Goal: Task Accomplishment & Management: Use online tool/utility

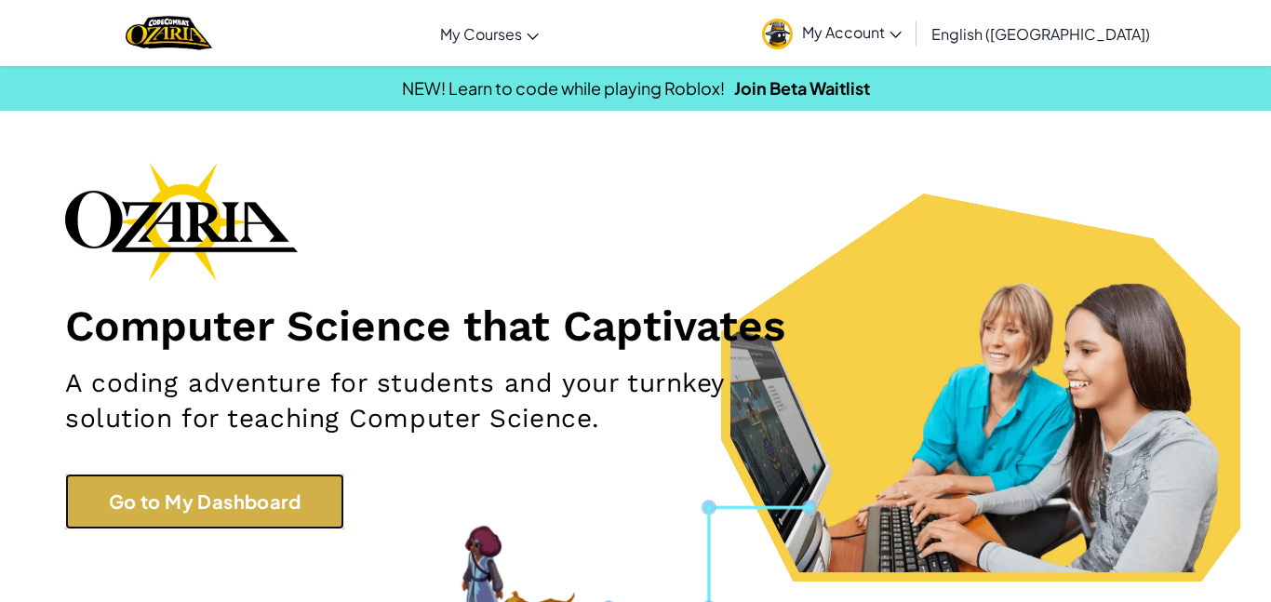
click at [181, 490] on link "Go to My Dashboard" at bounding box center [204, 502] width 279 height 56
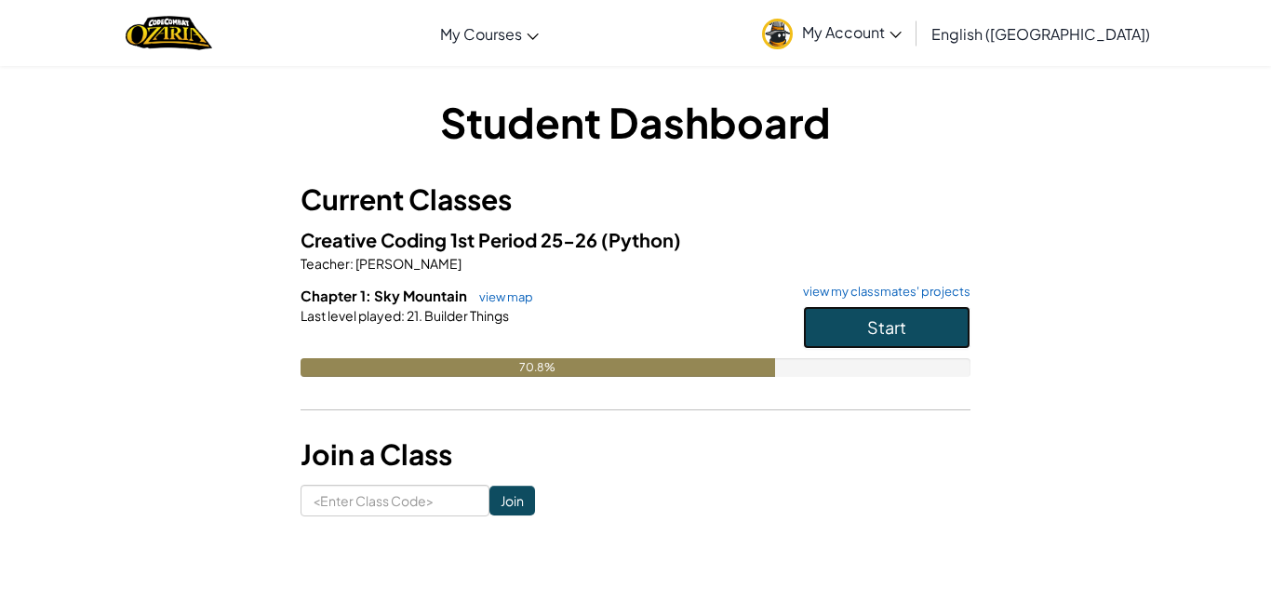
click at [865, 327] on button "Start" at bounding box center [887, 327] width 168 height 43
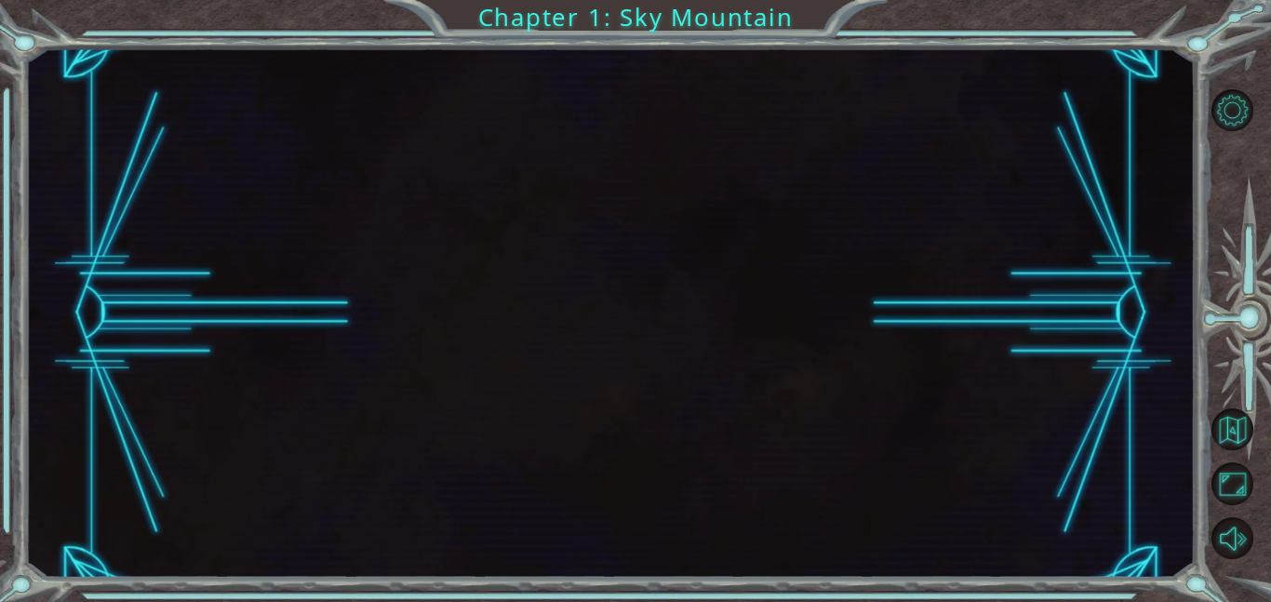
click at [886, 287] on div at bounding box center [610, 313] width 1170 height 530
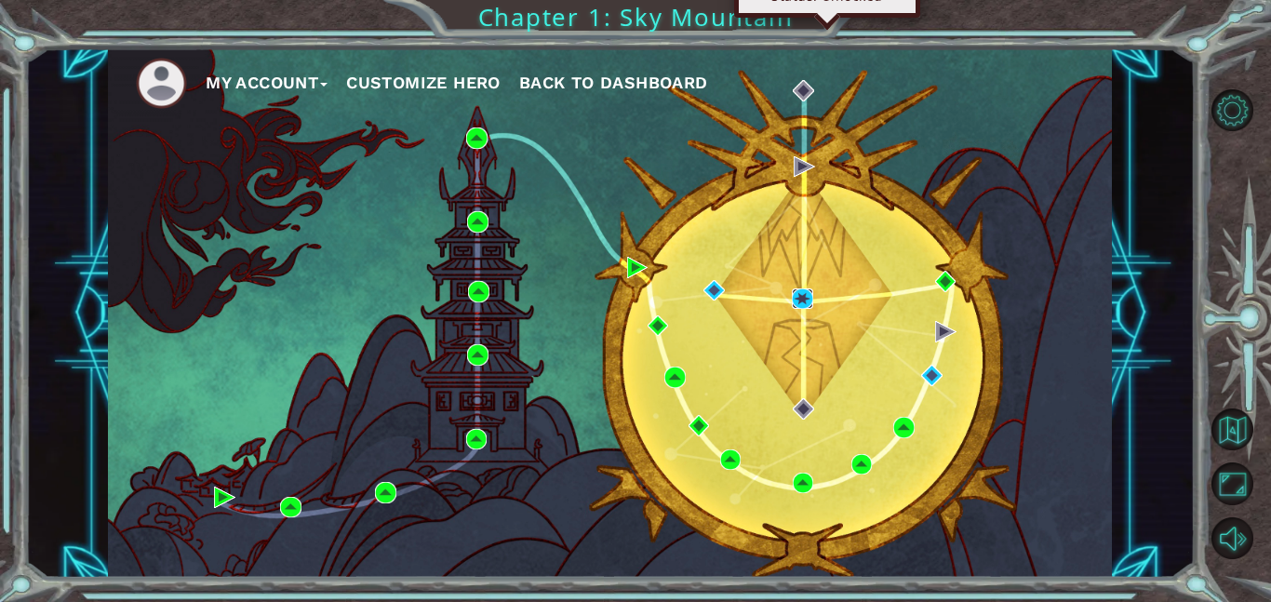
click at [793, 297] on img at bounding box center [802, 298] width 21 height 21
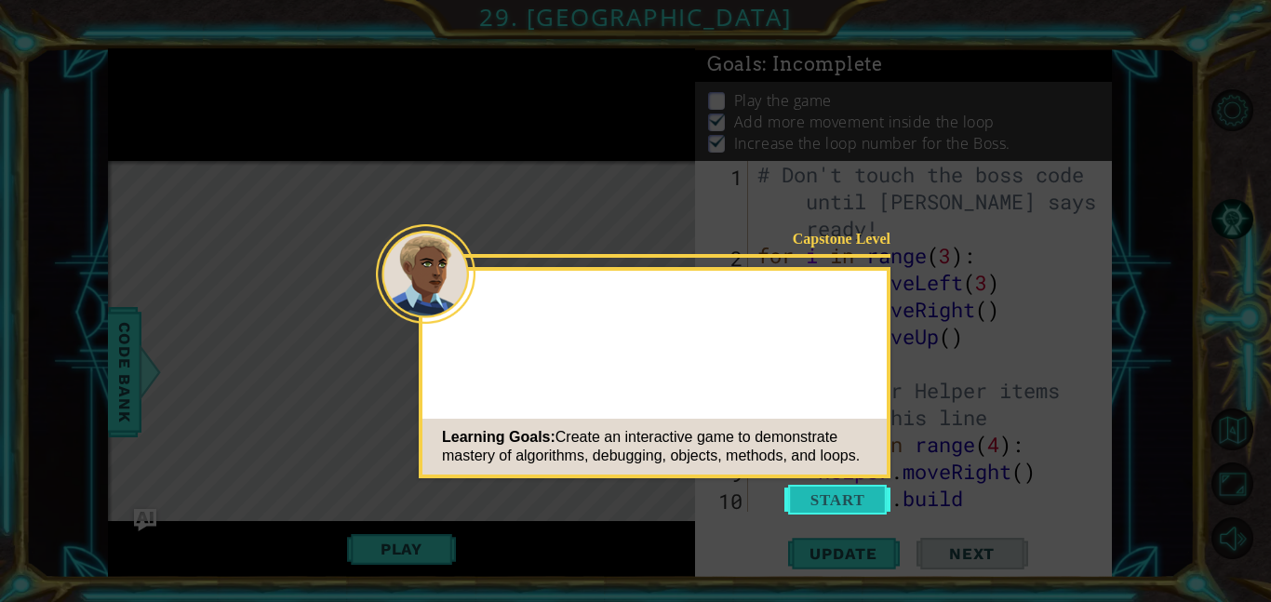
click at [851, 501] on button "Start" at bounding box center [838, 500] width 106 height 30
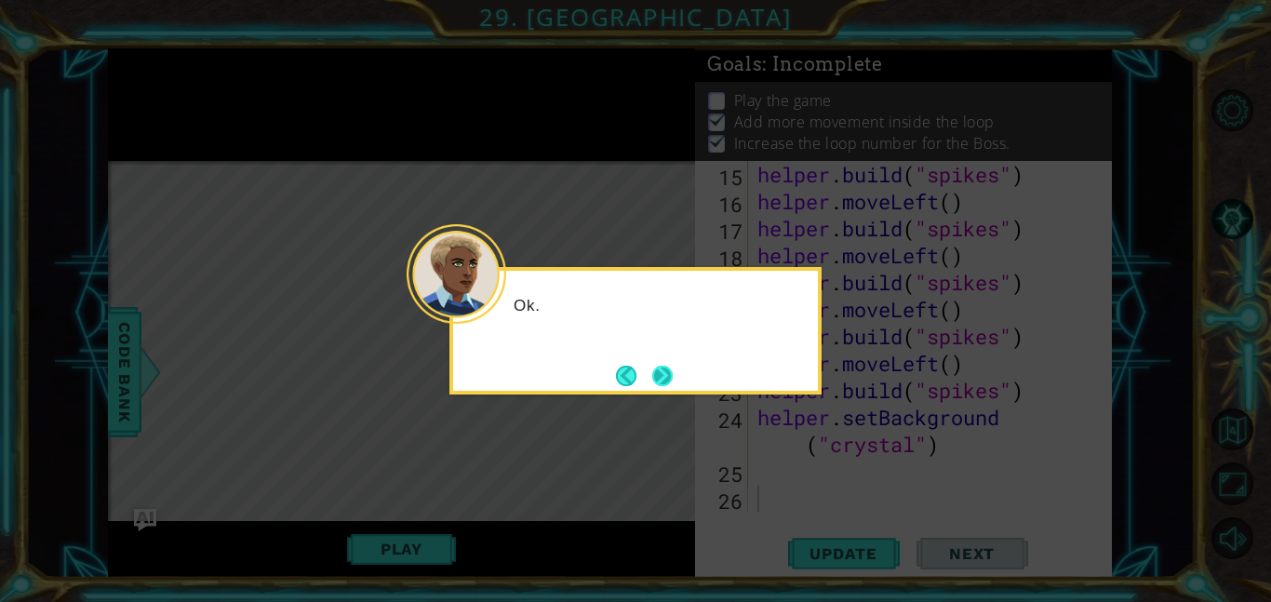
scroll to position [486, 0]
click at [664, 374] on button "Next" at bounding box center [662, 376] width 20 height 20
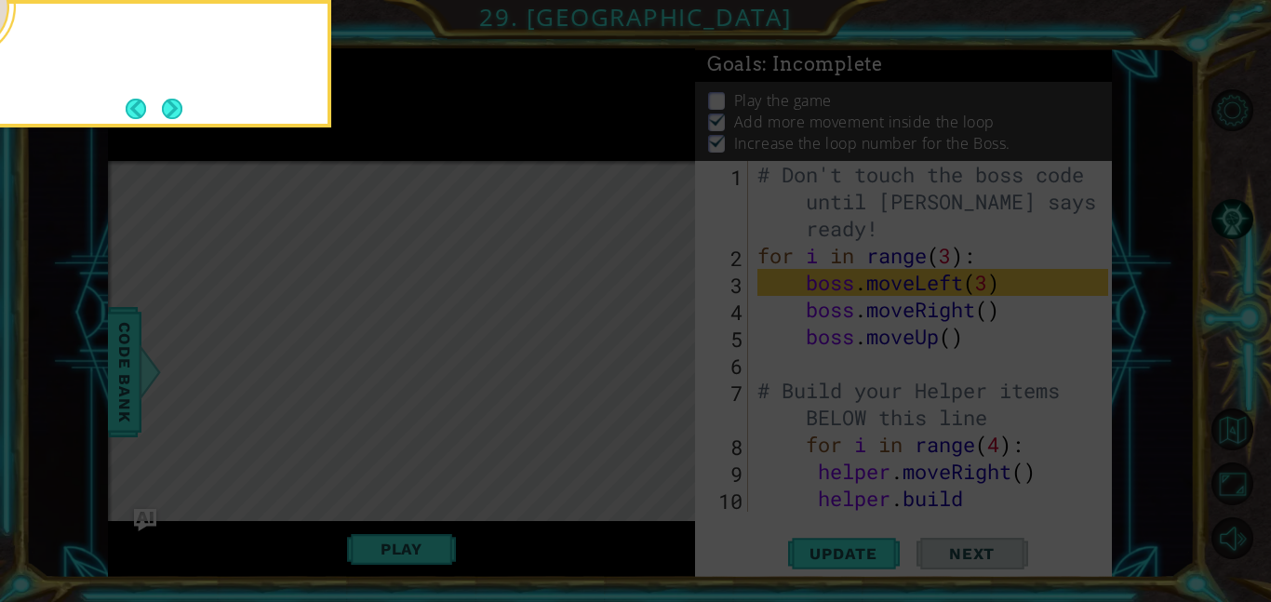
scroll to position [0, 0]
click at [180, 101] on button "Next" at bounding box center [172, 108] width 21 height 21
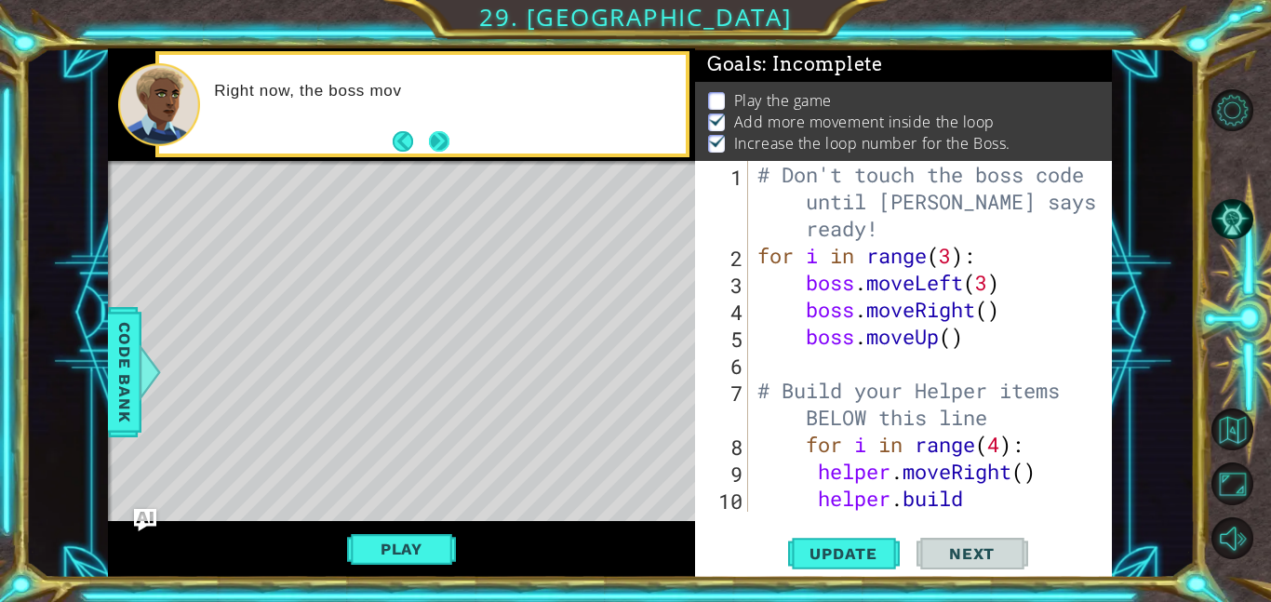
click at [440, 141] on button "Next" at bounding box center [438, 141] width 20 height 20
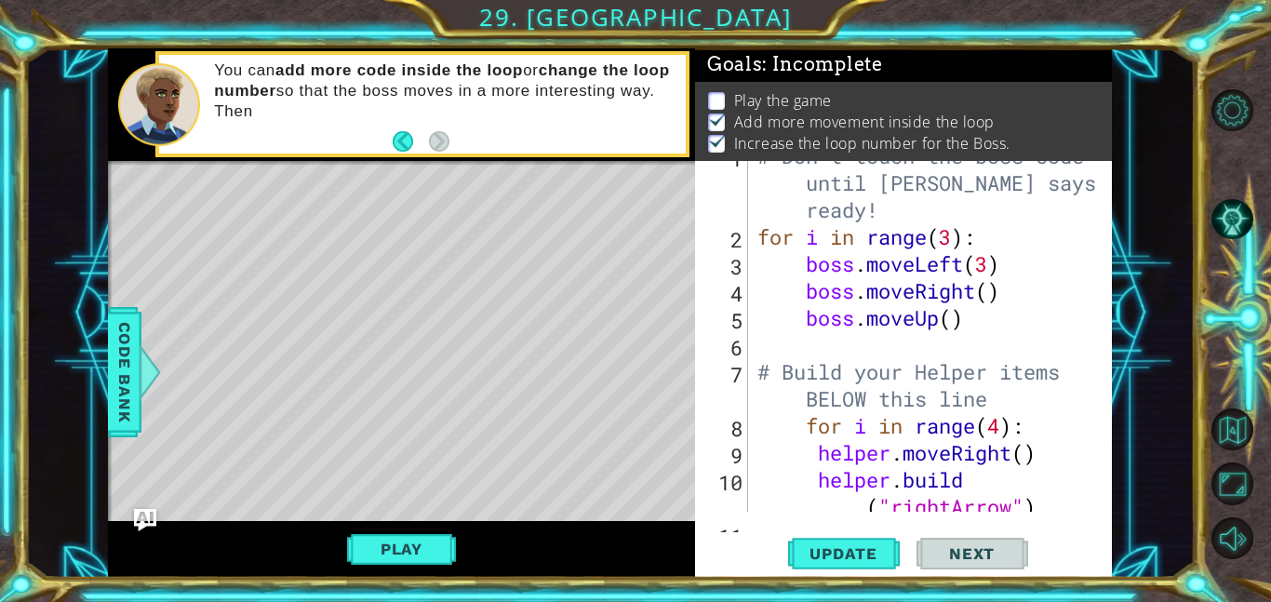
scroll to position [19, 0]
click at [841, 560] on span "Update" at bounding box center [843, 553] width 105 height 19
click at [403, 537] on button "Play" at bounding box center [401, 548] width 109 height 35
click at [457, 551] on div "Play" at bounding box center [401, 549] width 587 height 57
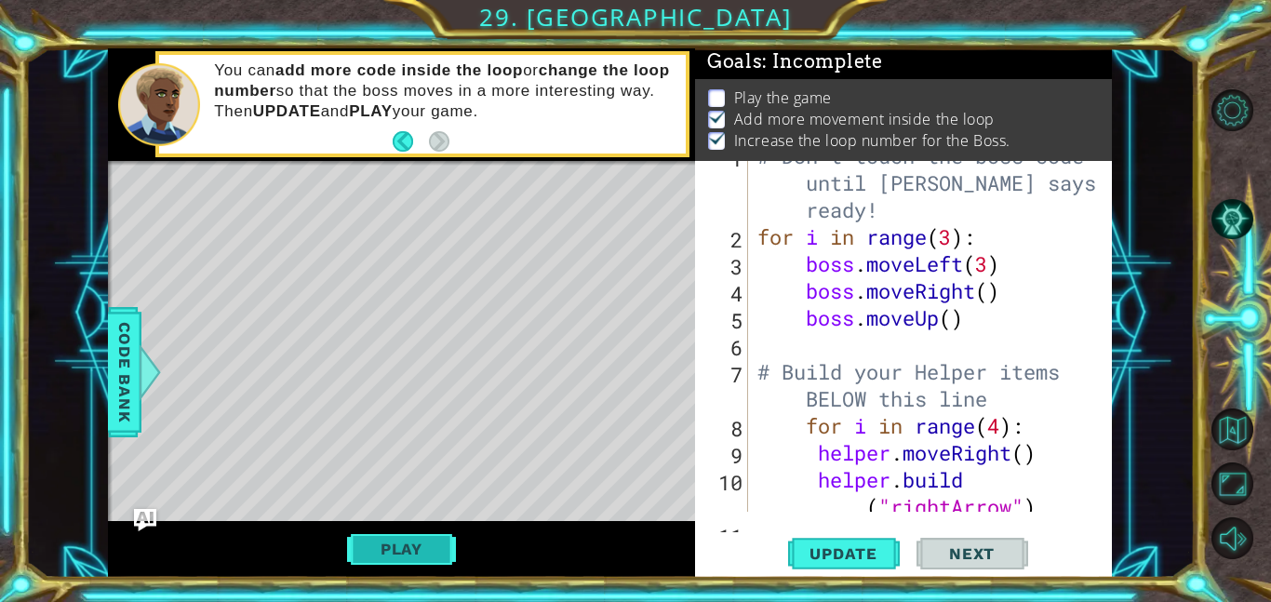
click at [440, 551] on button "Play" at bounding box center [401, 548] width 109 height 35
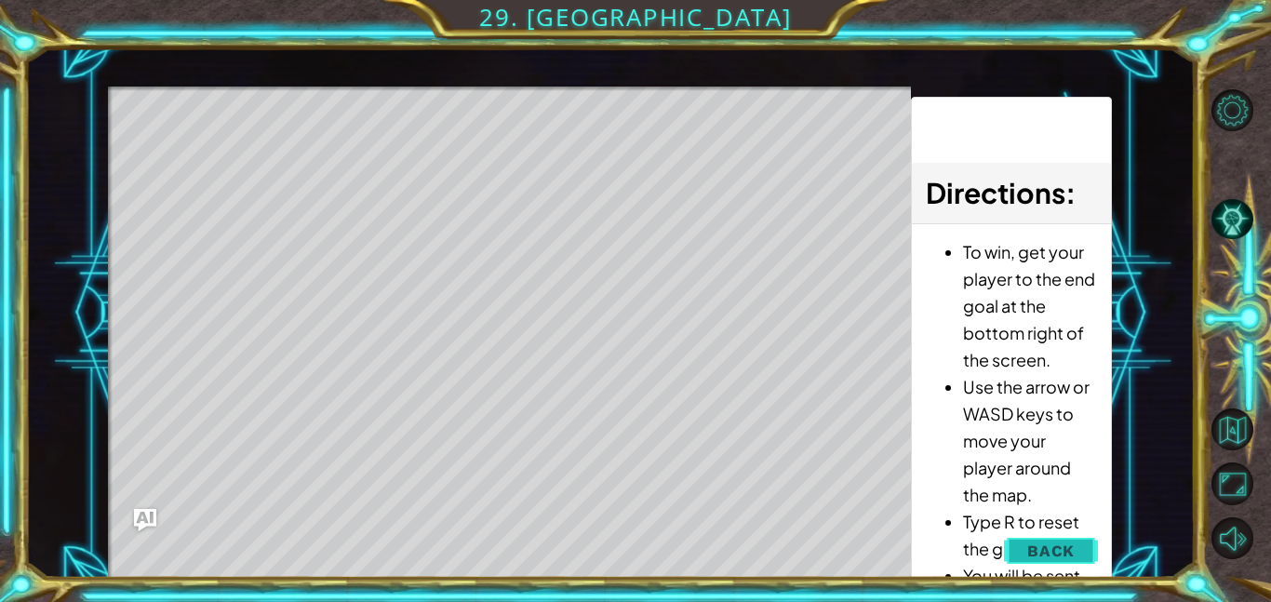
click at [1067, 548] on span "Back" at bounding box center [1050, 551] width 47 height 19
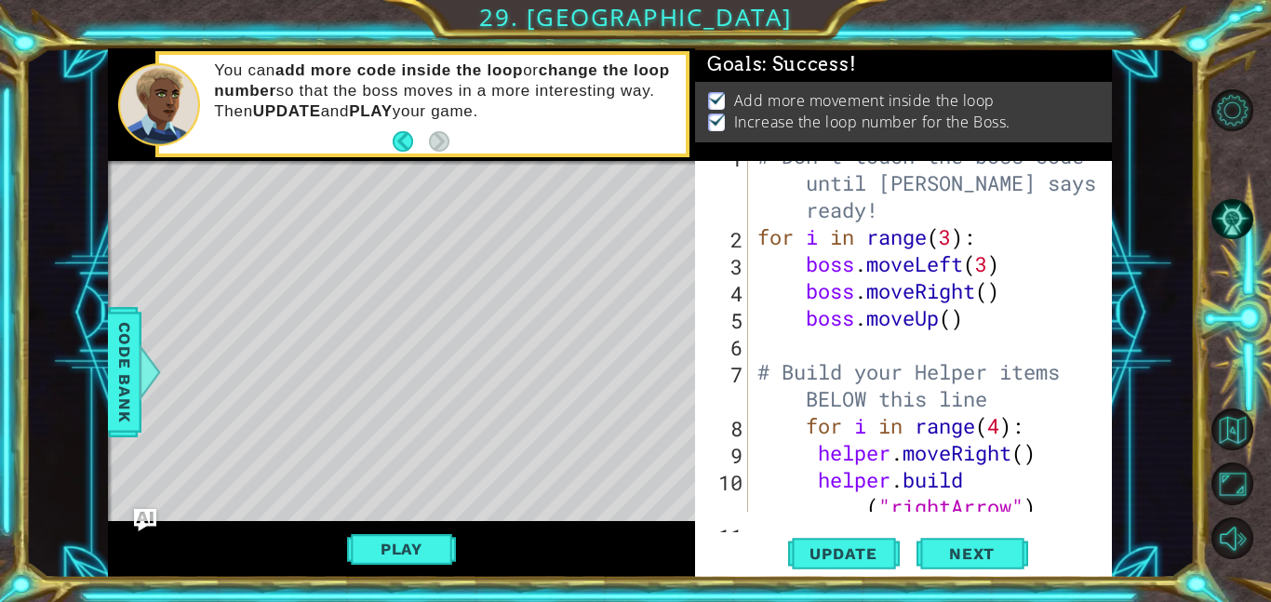
scroll to position [0, 0]
click at [877, 552] on span "Update" at bounding box center [843, 553] width 105 height 19
click at [870, 568] on button "Update" at bounding box center [844, 553] width 112 height 42
click at [421, 545] on button "Play" at bounding box center [401, 548] width 109 height 35
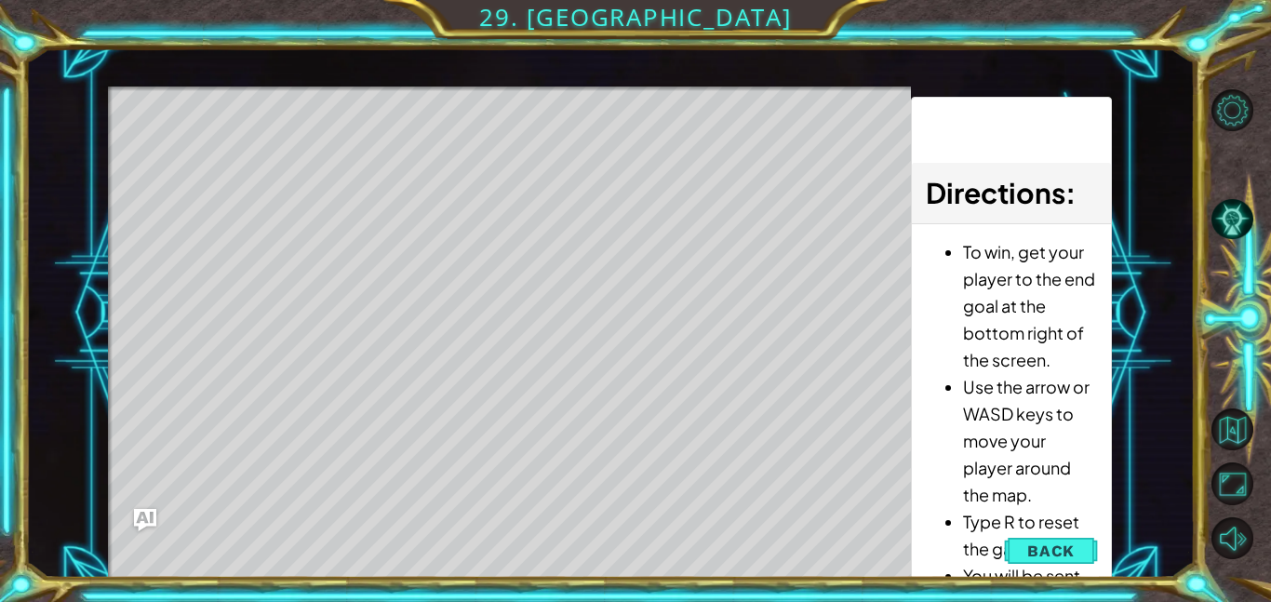
click at [1098, 528] on div "To win, get your player to the end goal at the bottom right of the screen. Use …" at bounding box center [1011, 472] width 199 height 496
click at [1060, 544] on span "Back" at bounding box center [1050, 551] width 47 height 19
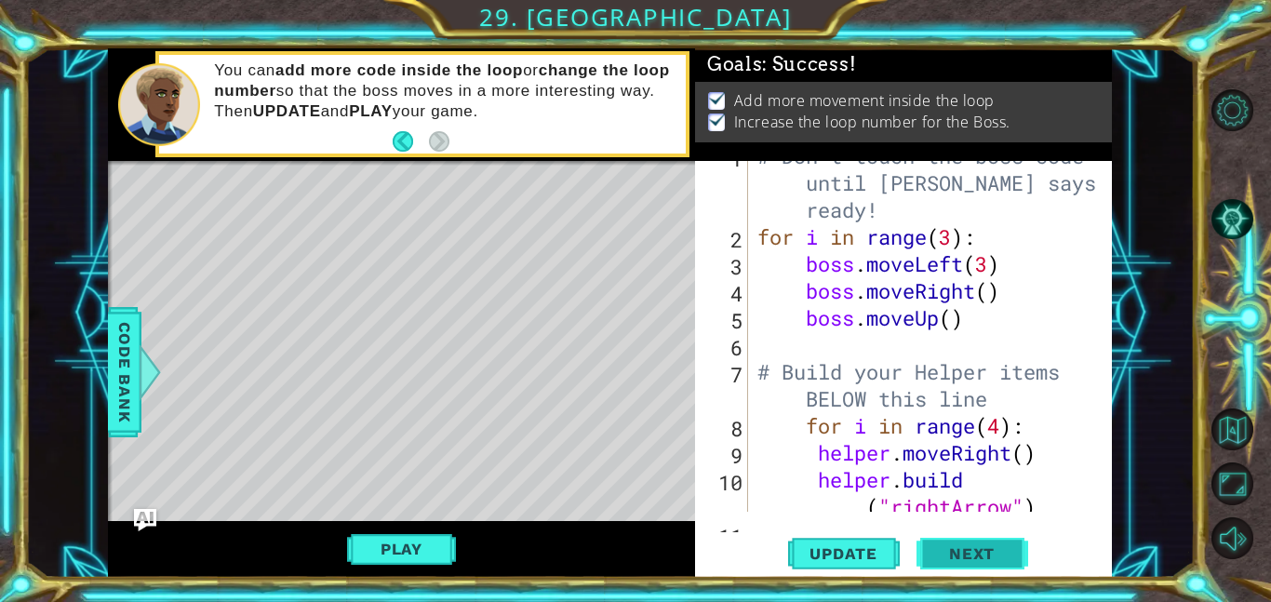
click at [919, 543] on button "Next" at bounding box center [973, 553] width 112 height 42
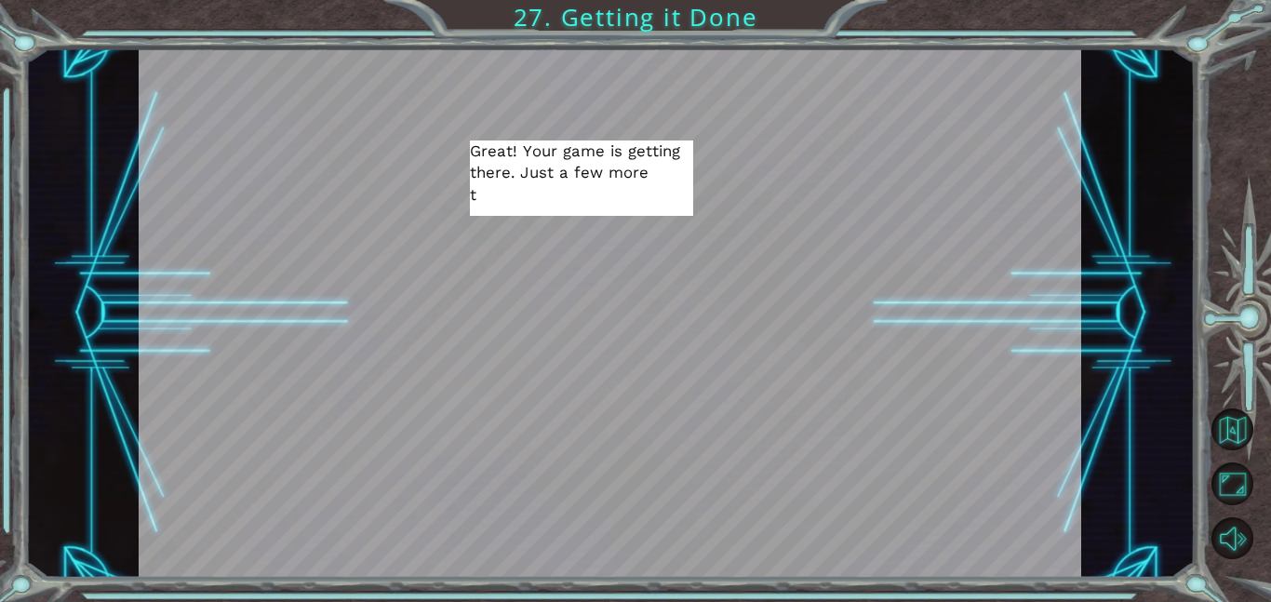
click at [661, 558] on div at bounding box center [656, 556] width 30 height 29
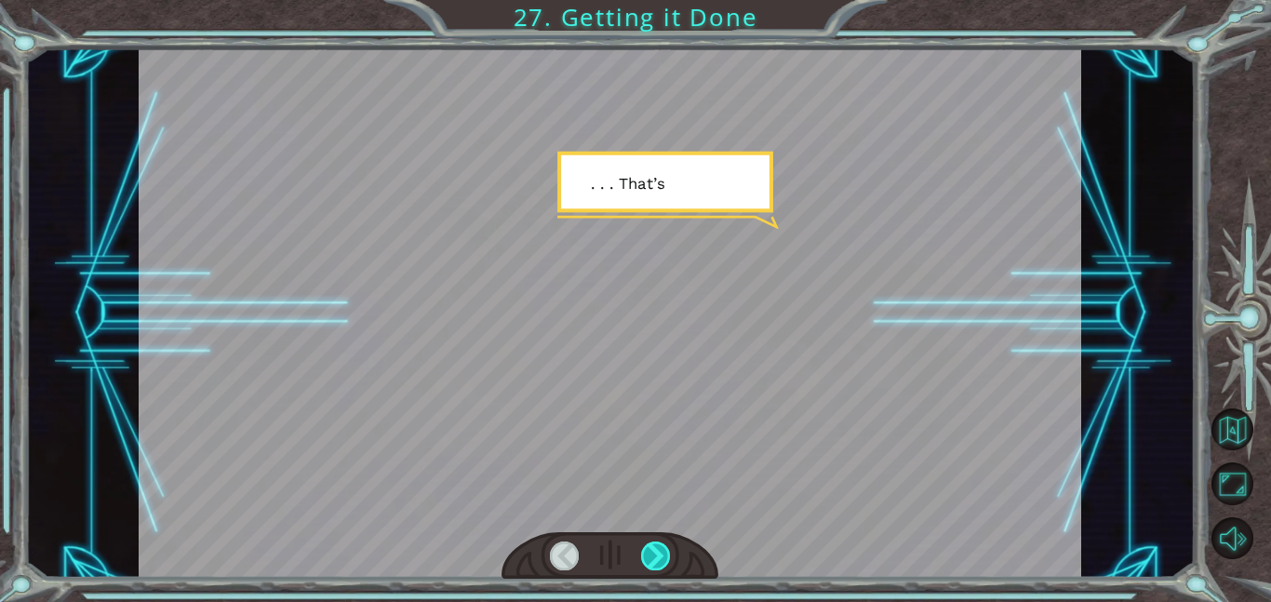
click at [662, 557] on div at bounding box center [656, 556] width 30 height 29
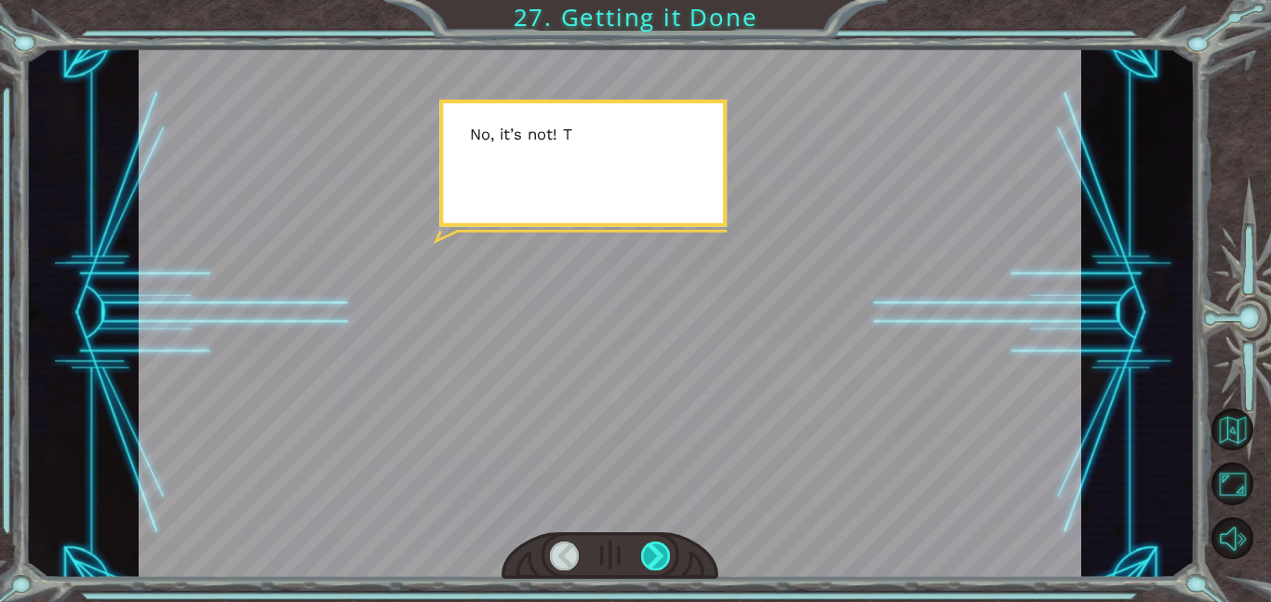
click at [662, 557] on div at bounding box center [656, 556] width 30 height 29
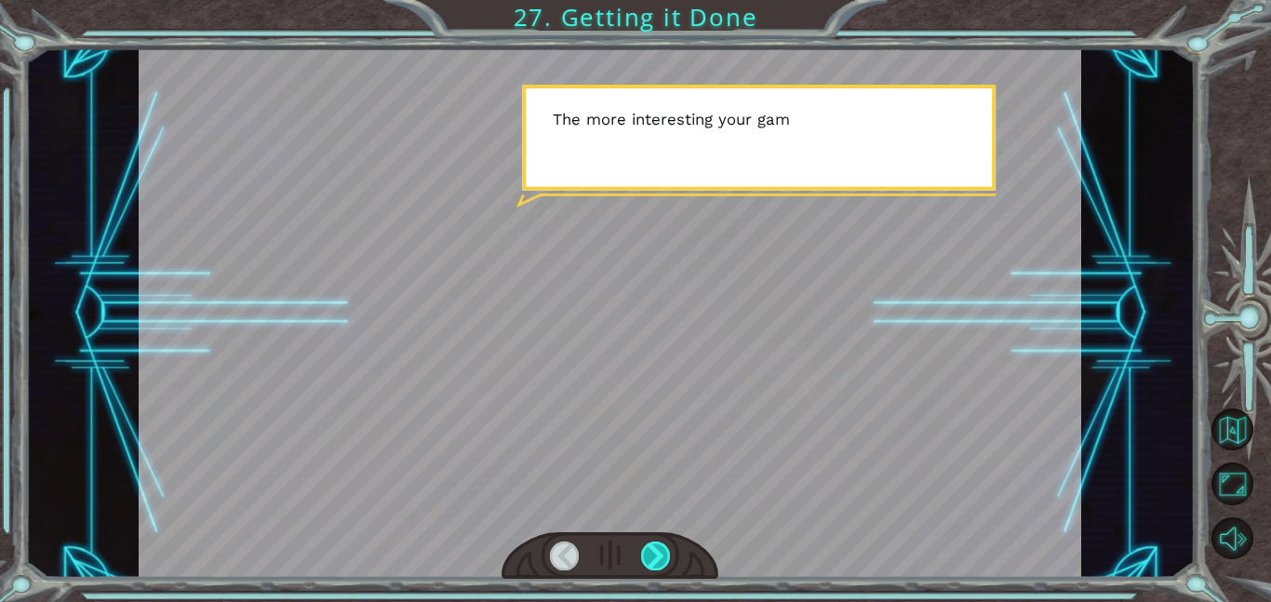
click at [662, 557] on div at bounding box center [656, 556] width 30 height 29
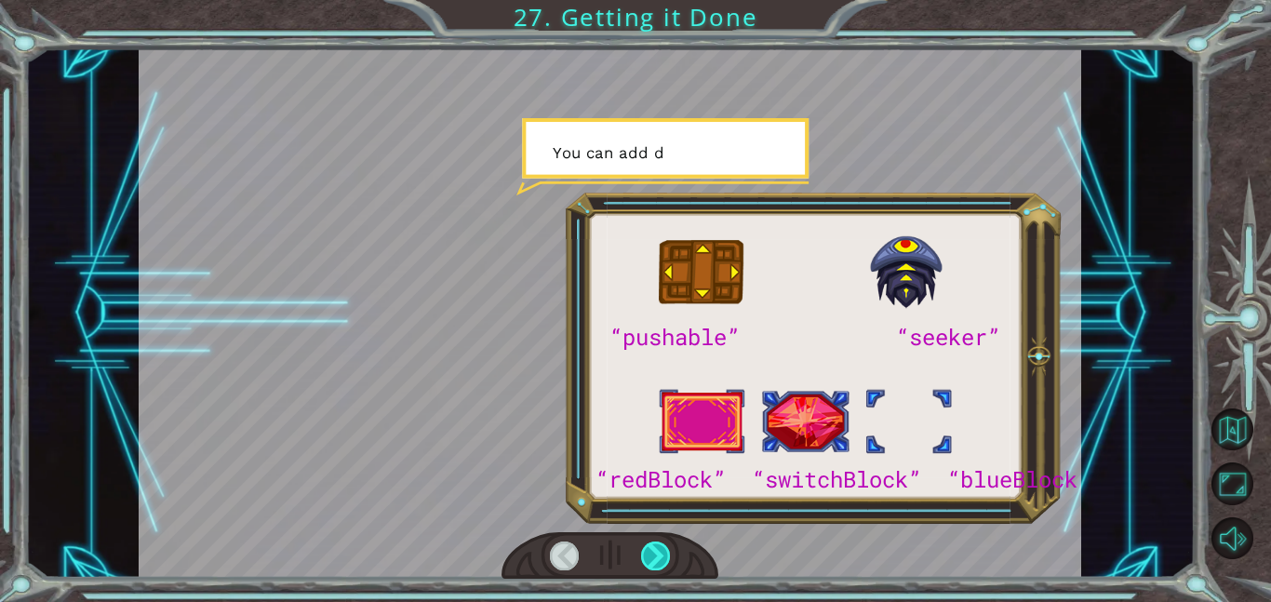
click at [662, 557] on div at bounding box center [656, 556] width 30 height 29
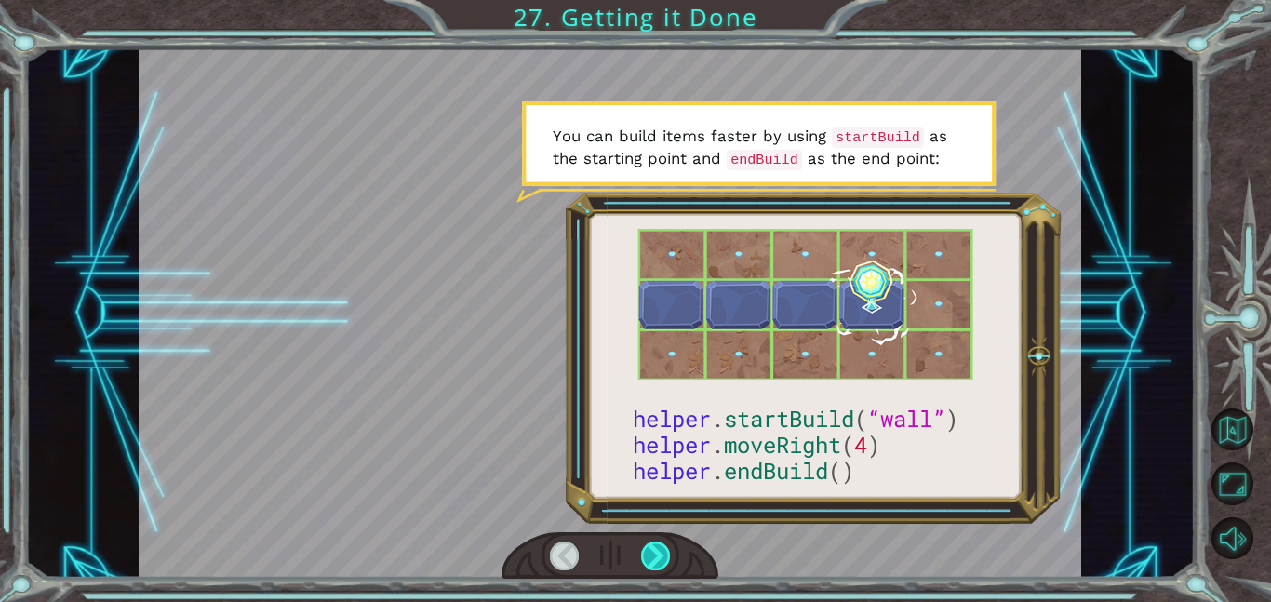
click at [662, 557] on div at bounding box center [656, 556] width 30 height 29
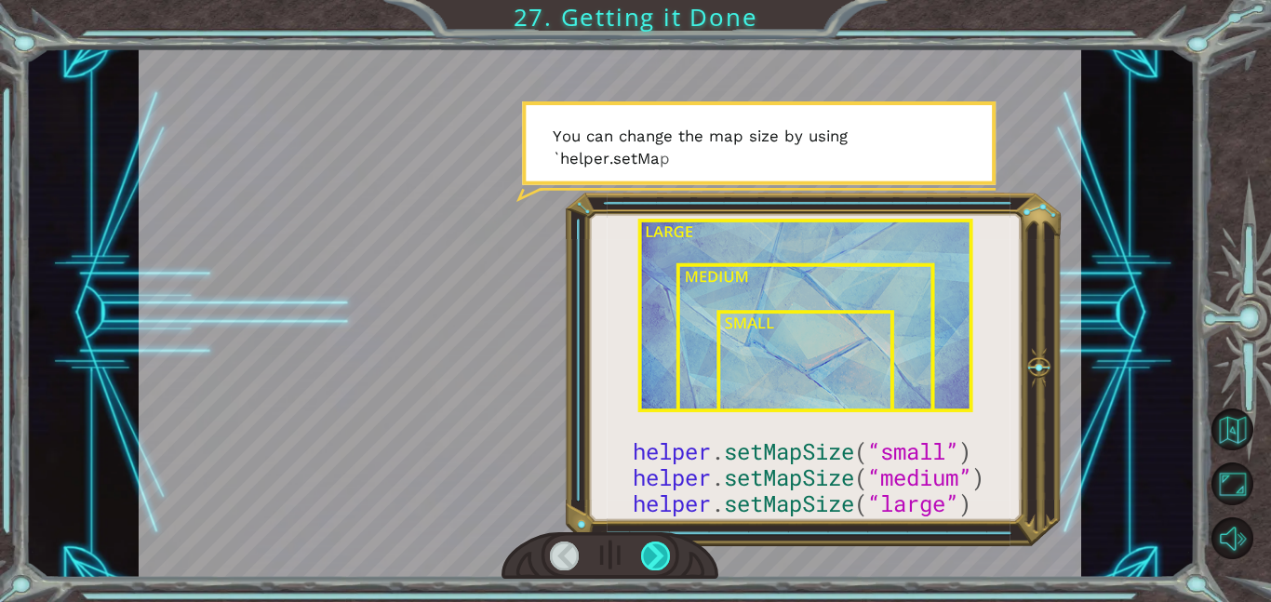
click at [662, 557] on div at bounding box center [656, 556] width 30 height 29
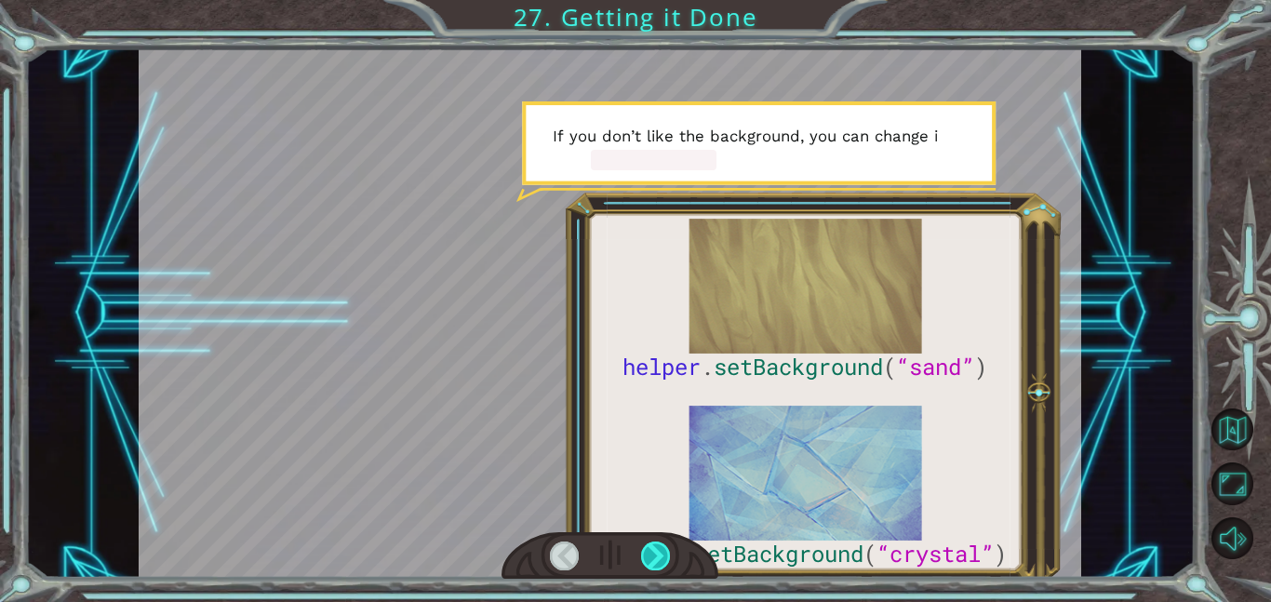
click at [660, 557] on div at bounding box center [656, 556] width 30 height 29
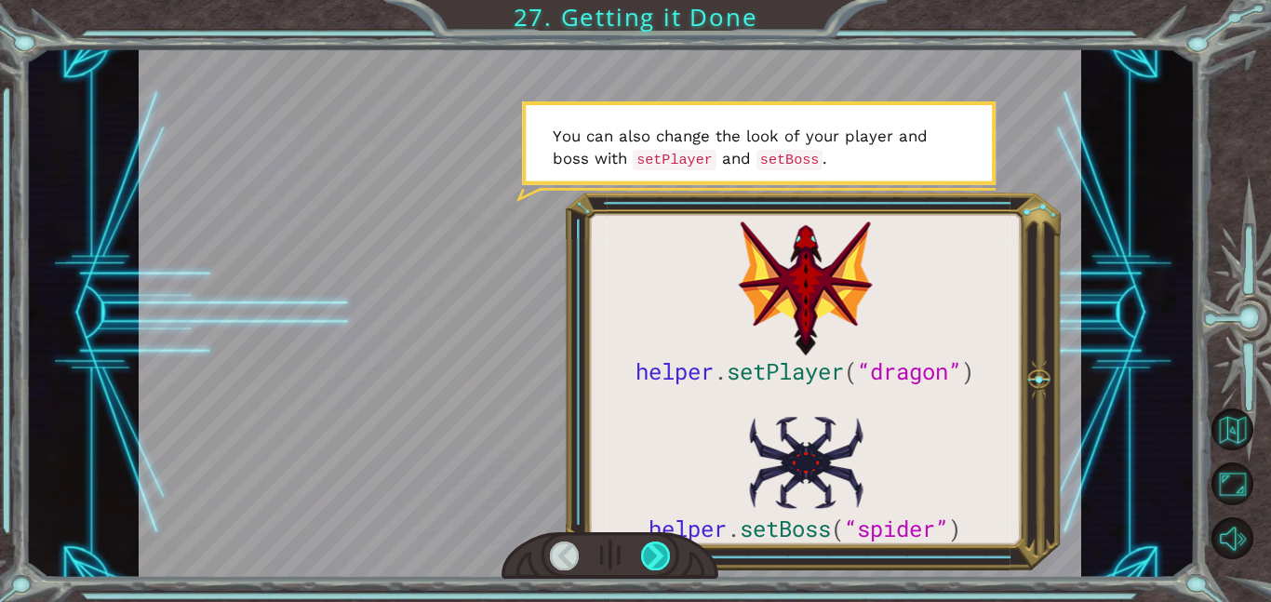
click at [660, 557] on div at bounding box center [656, 556] width 30 height 29
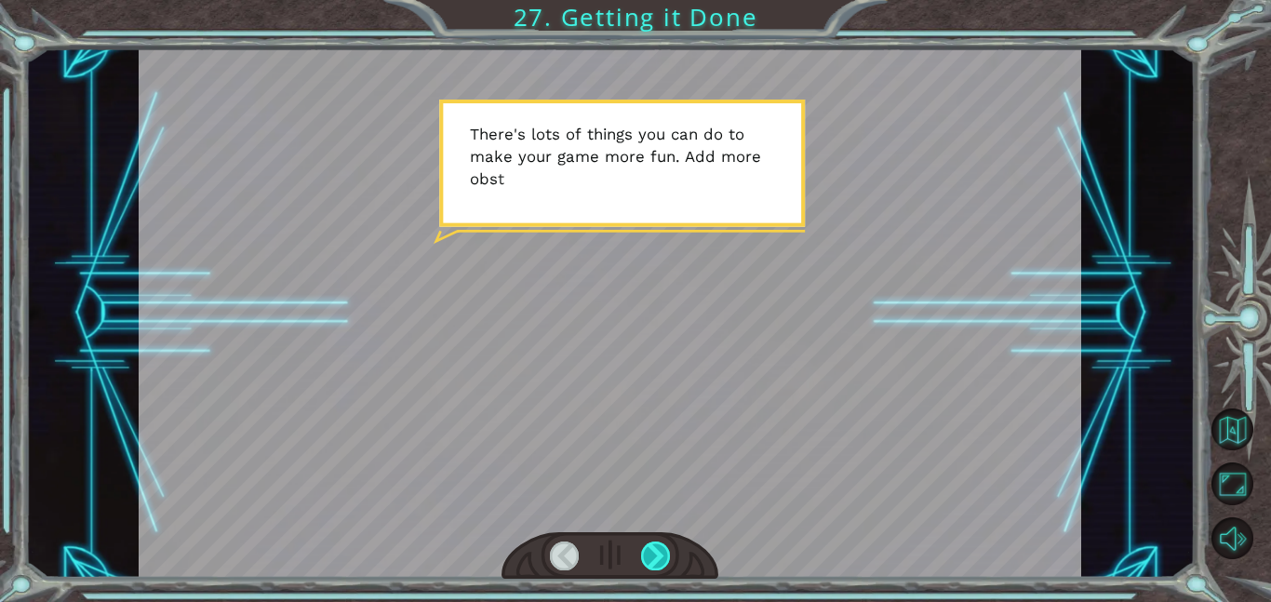
click at [660, 557] on div at bounding box center [656, 556] width 30 height 29
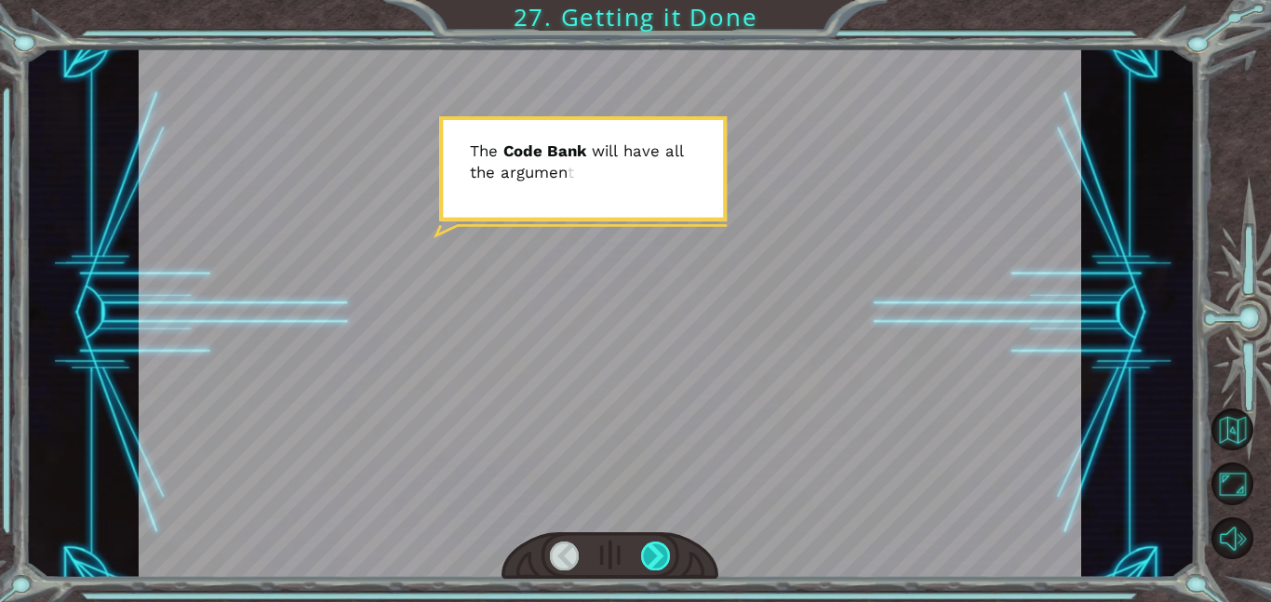
click at [660, 557] on div at bounding box center [656, 556] width 30 height 29
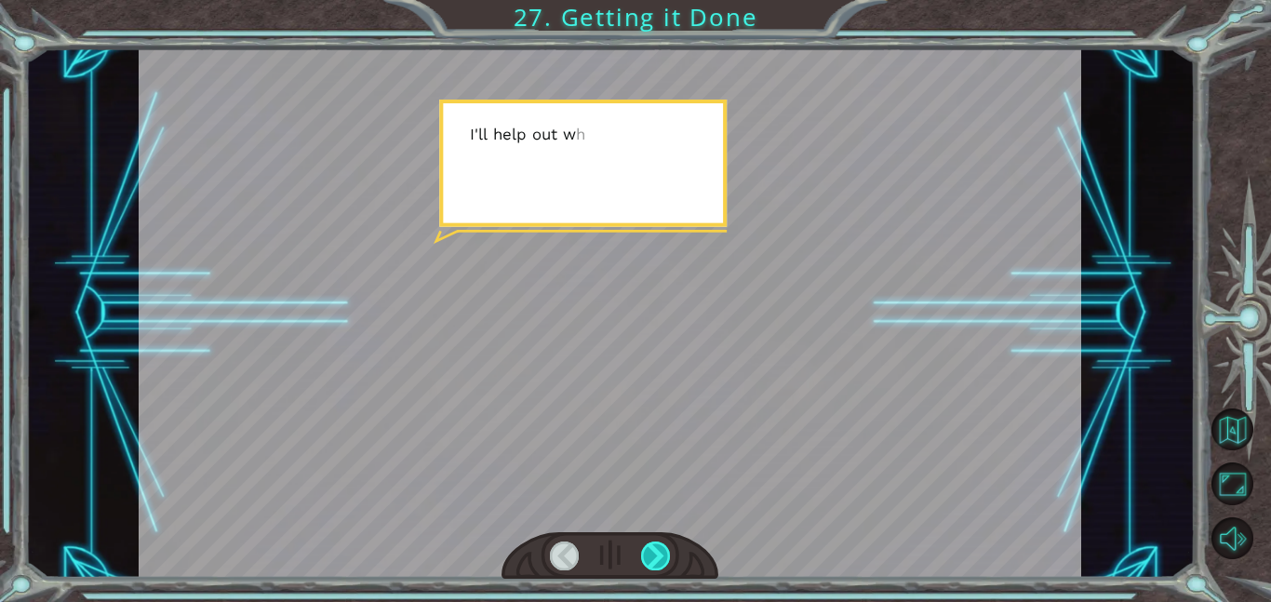
click at [660, 557] on div at bounding box center [656, 556] width 30 height 29
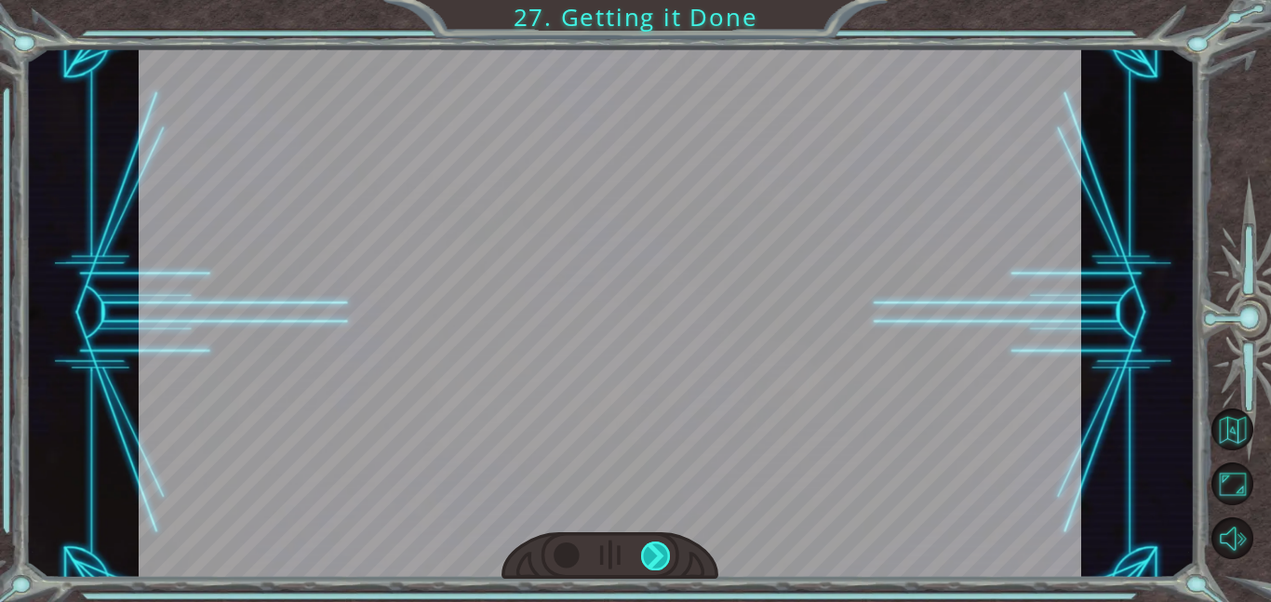
click at [660, 557] on div at bounding box center [656, 556] width 30 height 29
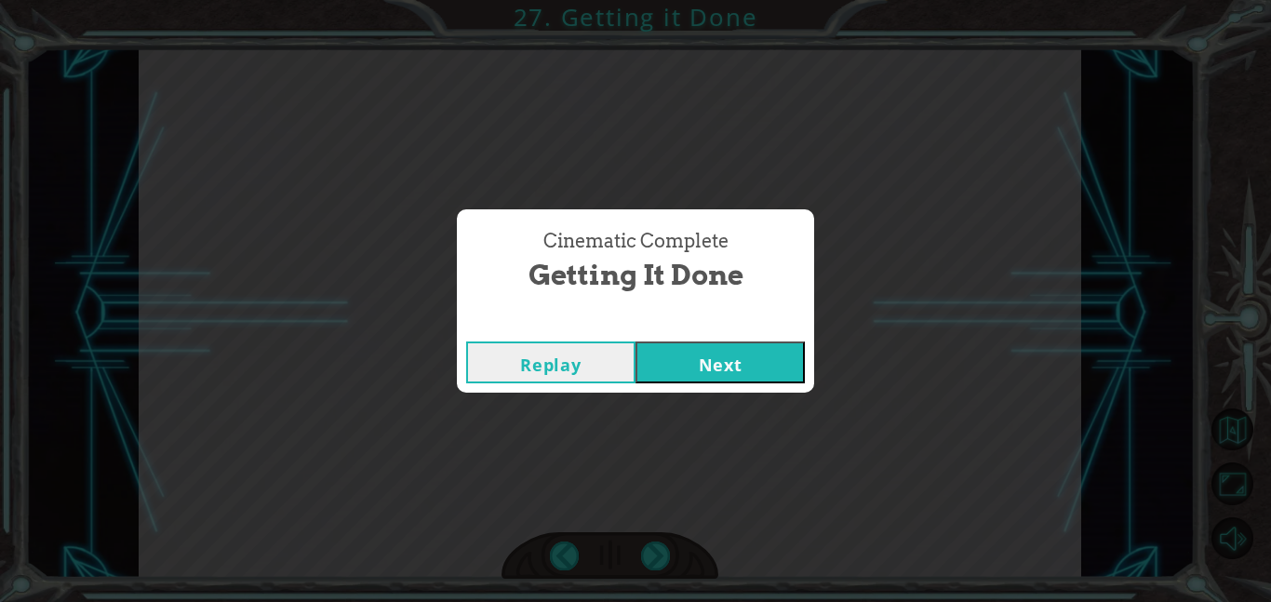
click at [671, 378] on button "Next" at bounding box center [720, 363] width 169 height 42
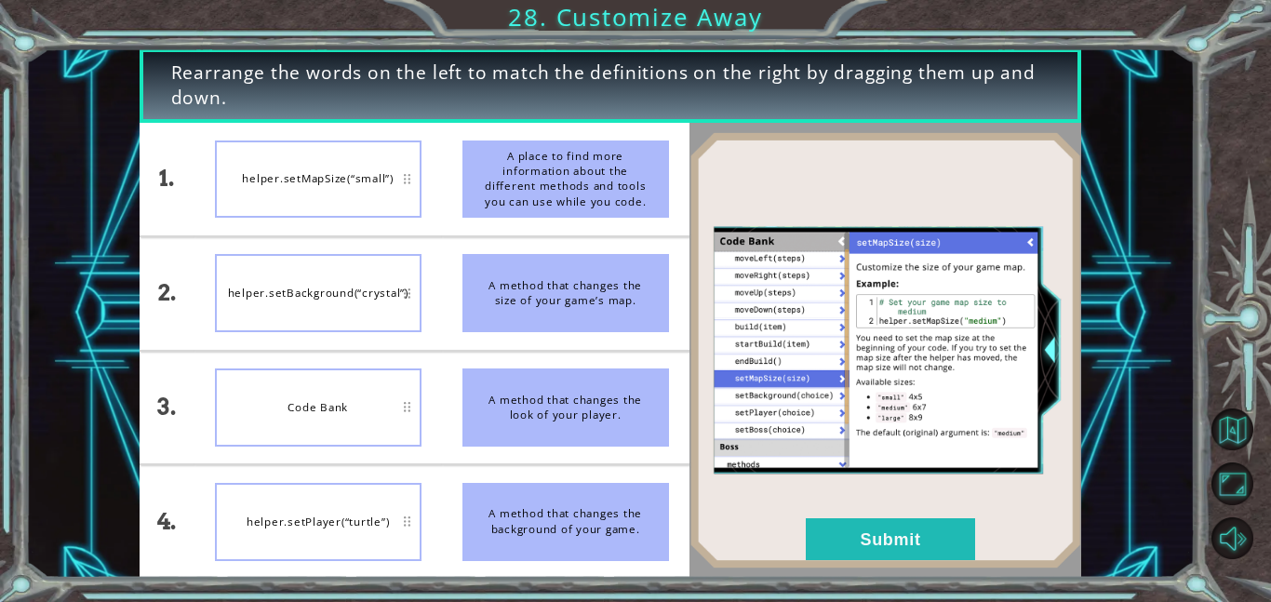
click at [381, 334] on li "helper.setBackground(“crystal”)" at bounding box center [318, 293] width 248 height 113
click at [844, 542] on button "Submit" at bounding box center [890, 539] width 169 height 42
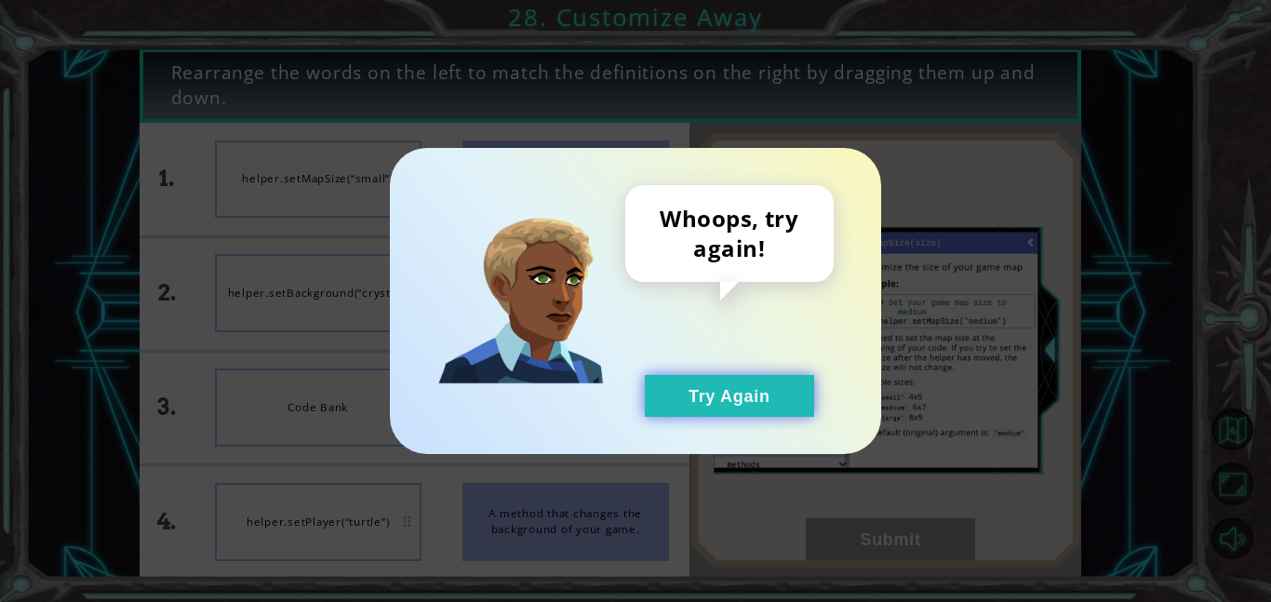
click at [722, 390] on button "Try Again" at bounding box center [729, 396] width 169 height 42
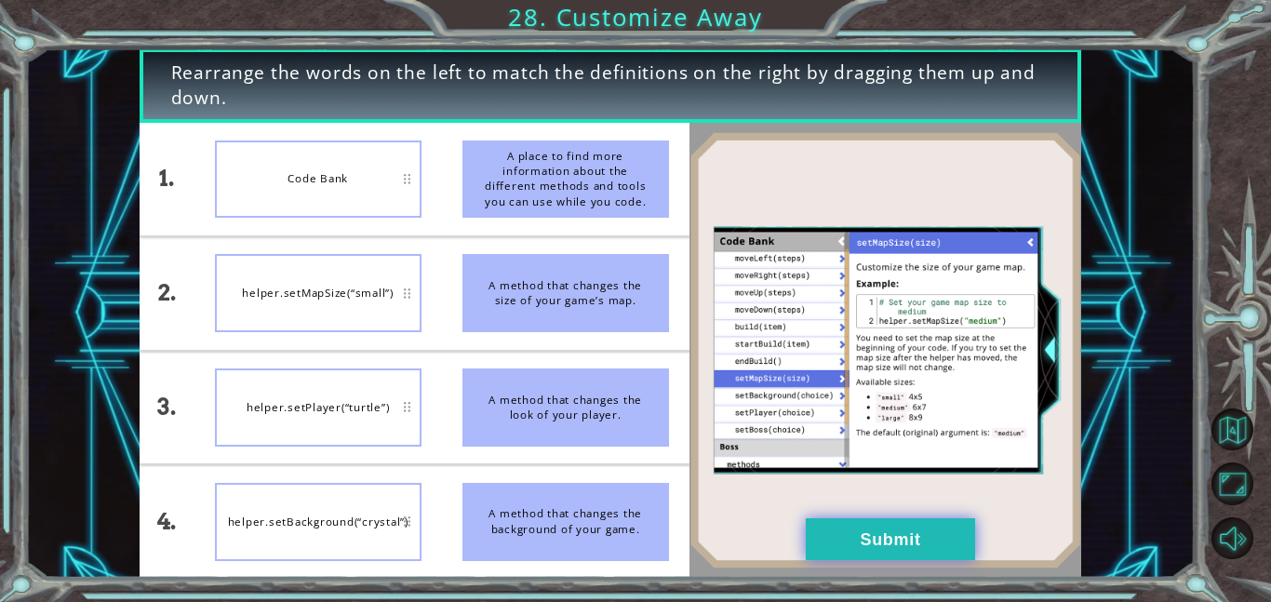
click at [904, 549] on button "Submit" at bounding box center [890, 539] width 169 height 42
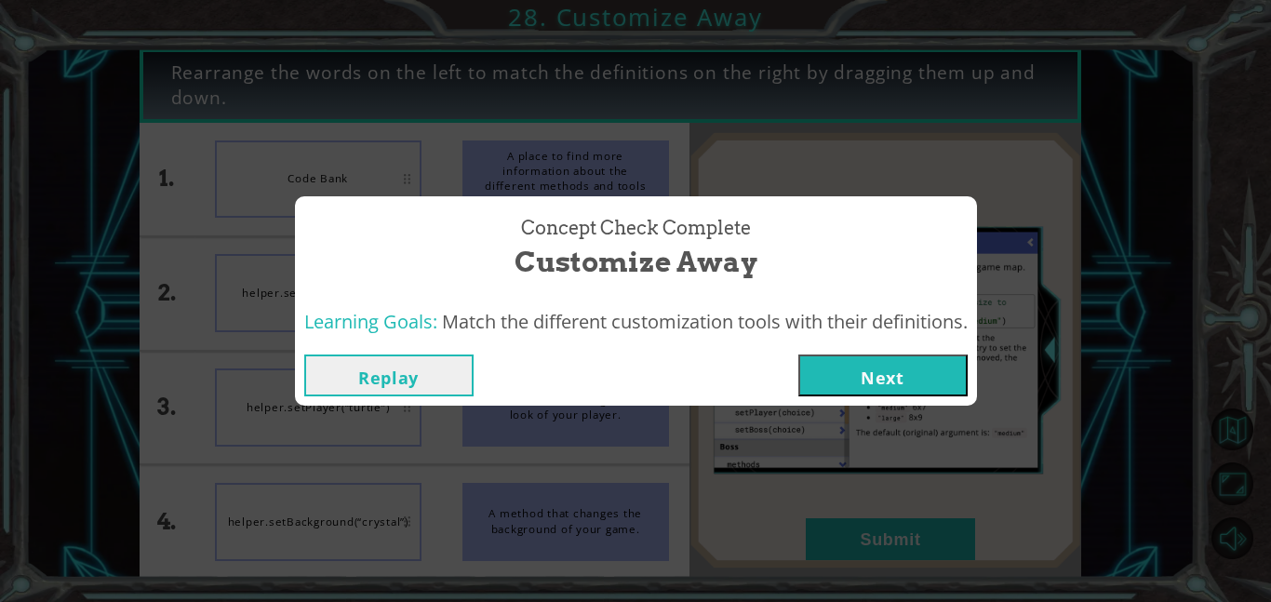
click at [880, 369] on button "Next" at bounding box center [882, 376] width 169 height 42
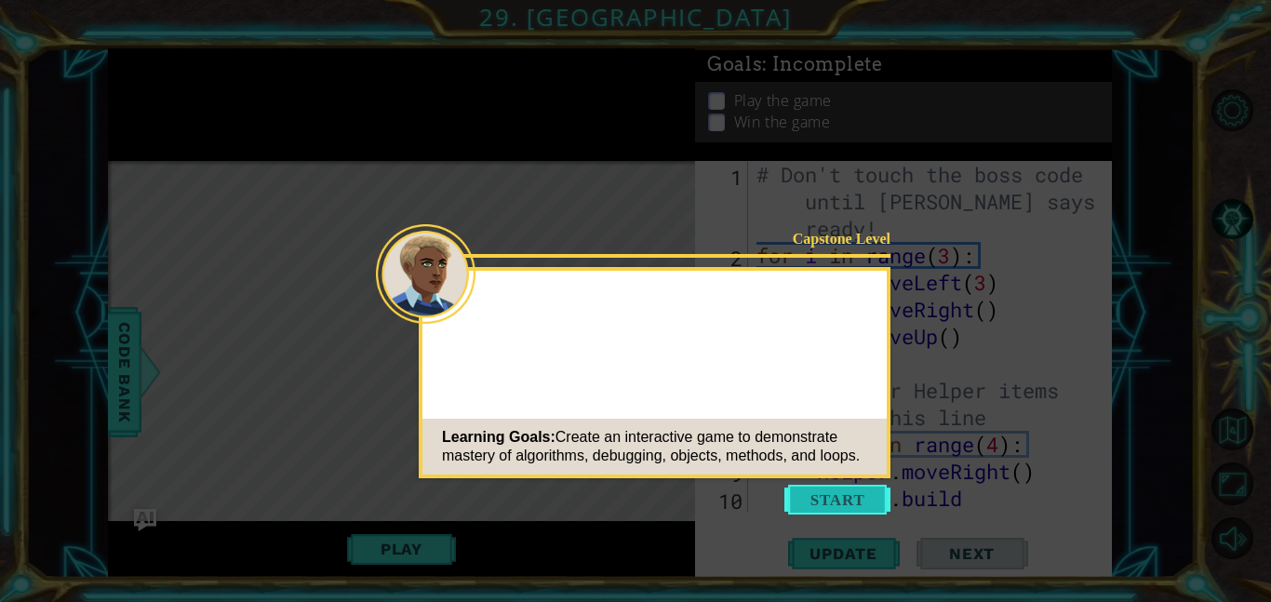
click at [811, 503] on button "Start" at bounding box center [838, 500] width 106 height 30
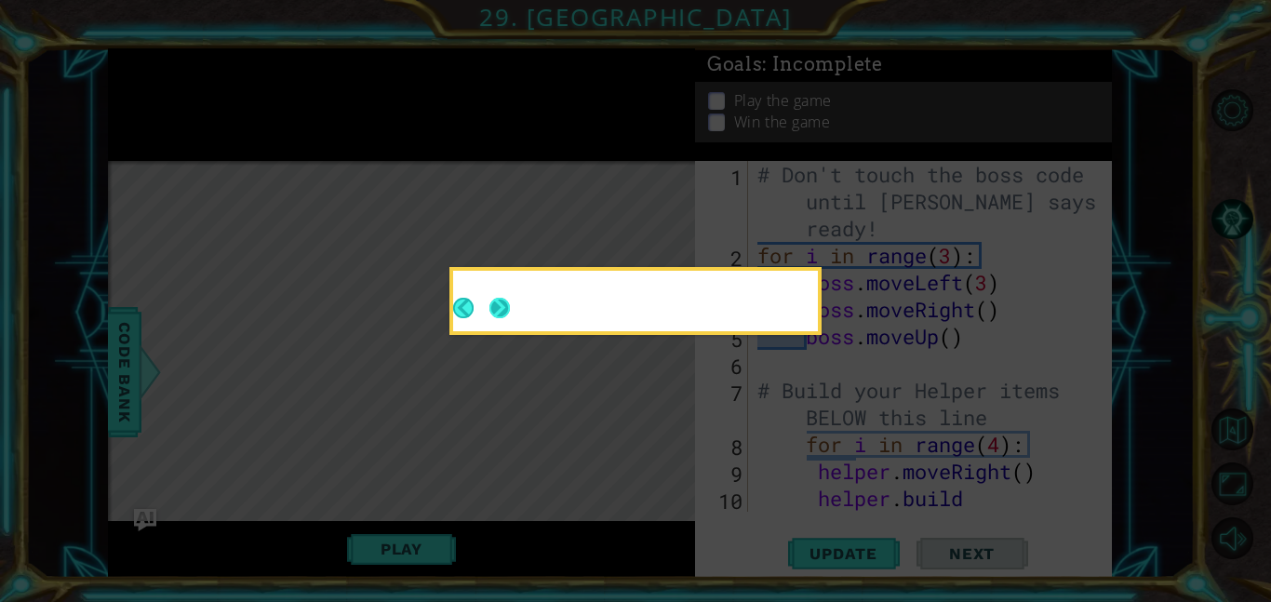
click at [509, 311] on button "Next" at bounding box center [500, 308] width 20 height 20
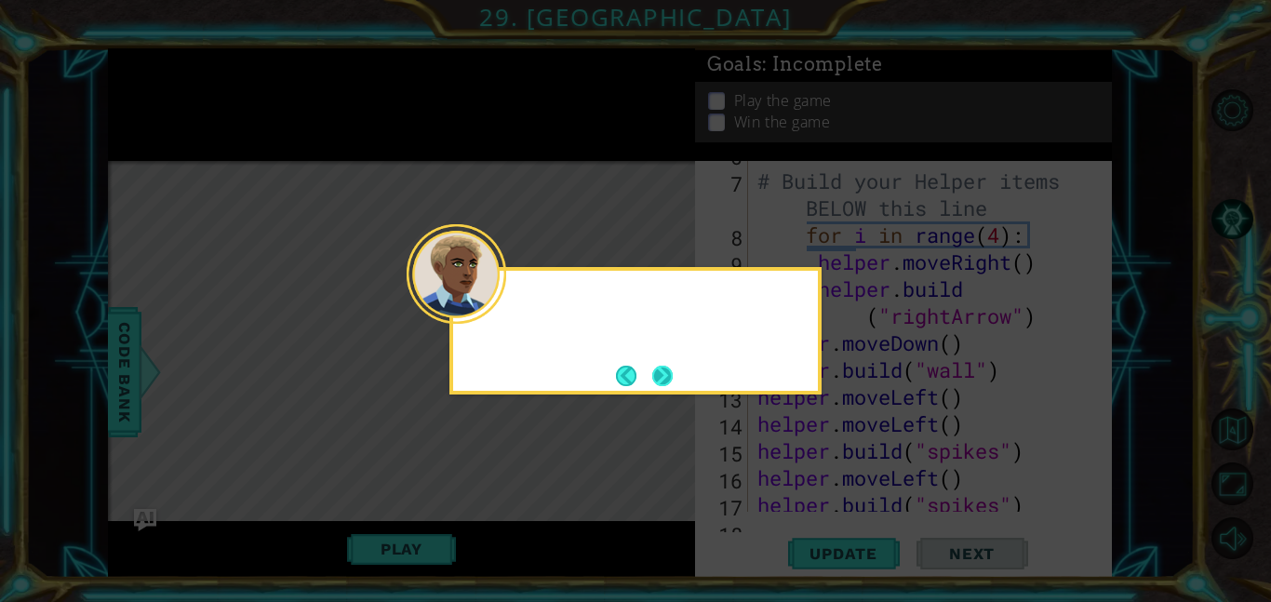
click at [664, 374] on button "Next" at bounding box center [662, 376] width 20 height 20
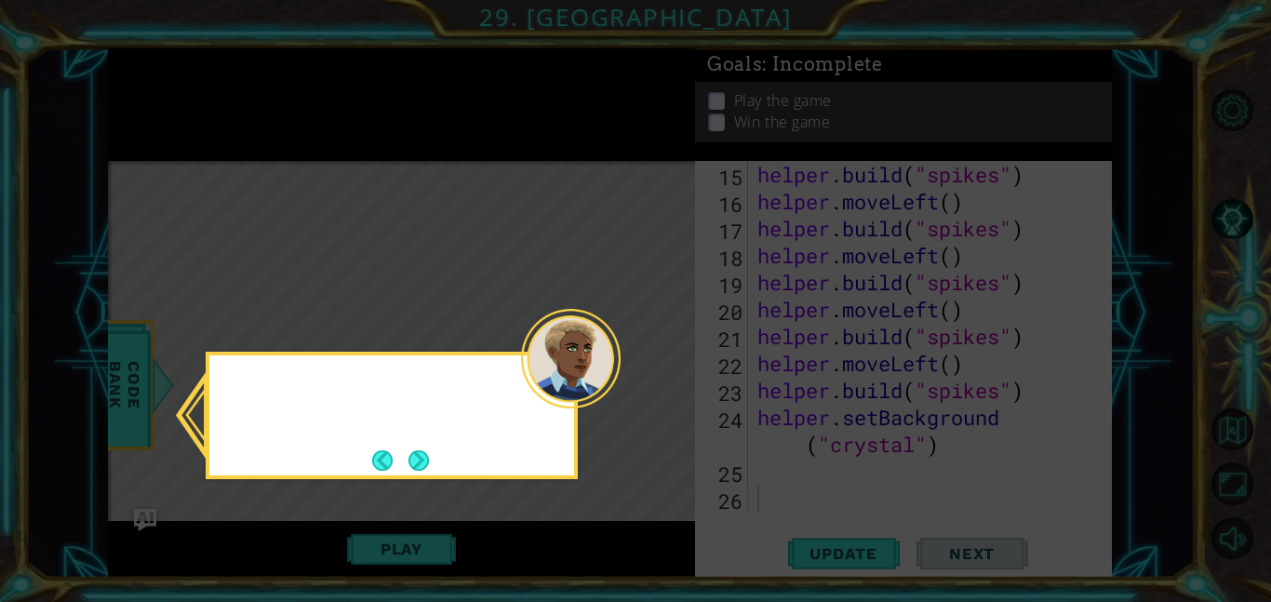
scroll to position [486, 0]
click at [419, 459] on button "Next" at bounding box center [419, 460] width 20 height 20
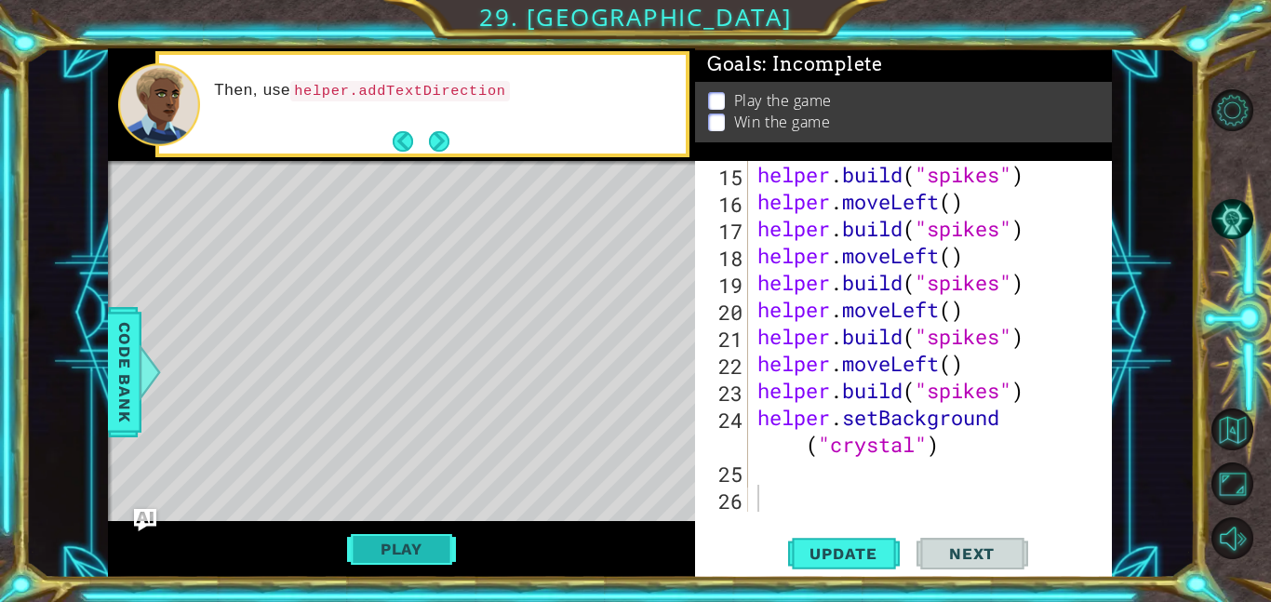
click at [406, 551] on button "Play" at bounding box center [401, 548] width 109 height 35
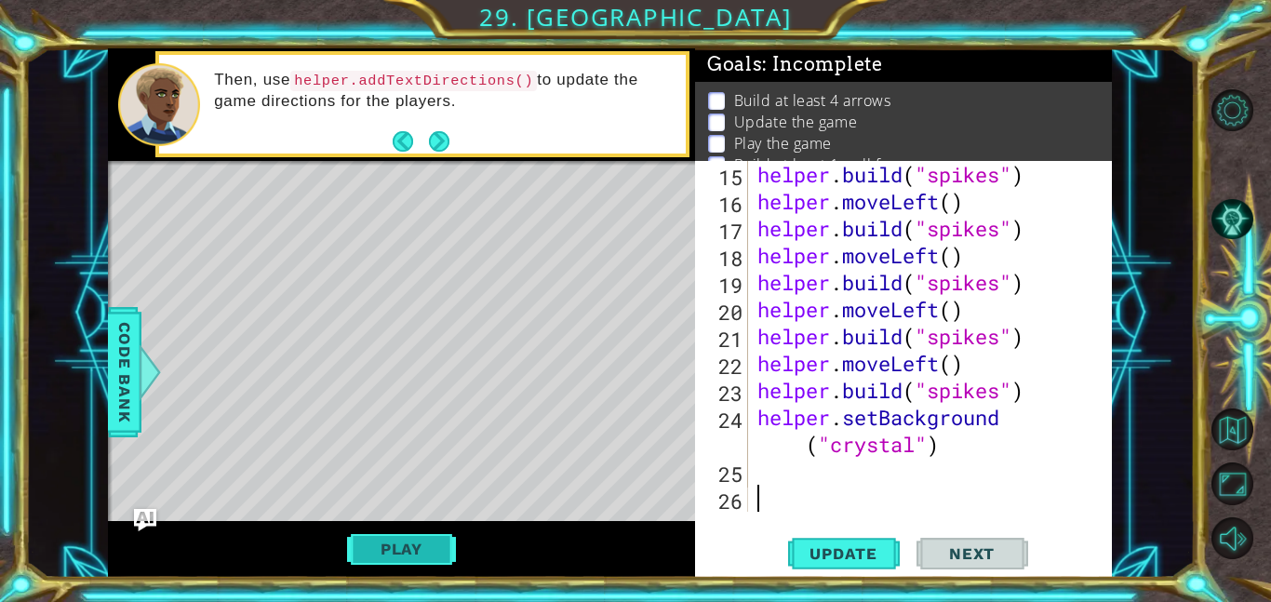
click at [406, 551] on button "Play" at bounding box center [401, 548] width 109 height 35
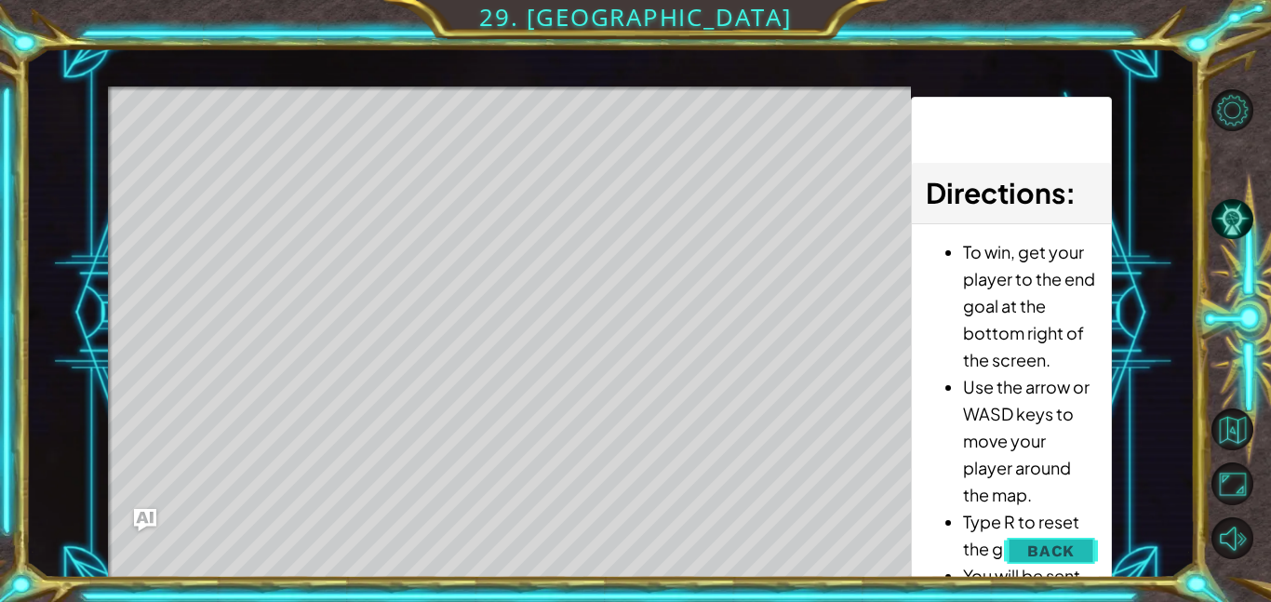
click at [1023, 561] on button "Back" at bounding box center [1051, 550] width 94 height 37
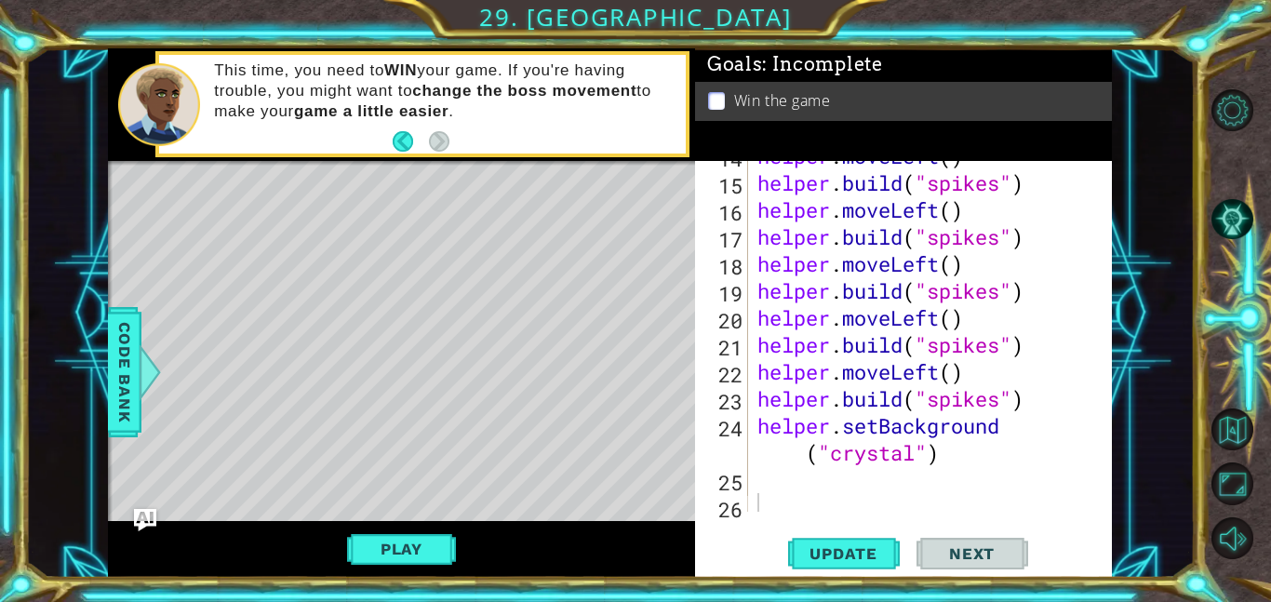
scroll to position [474, 0]
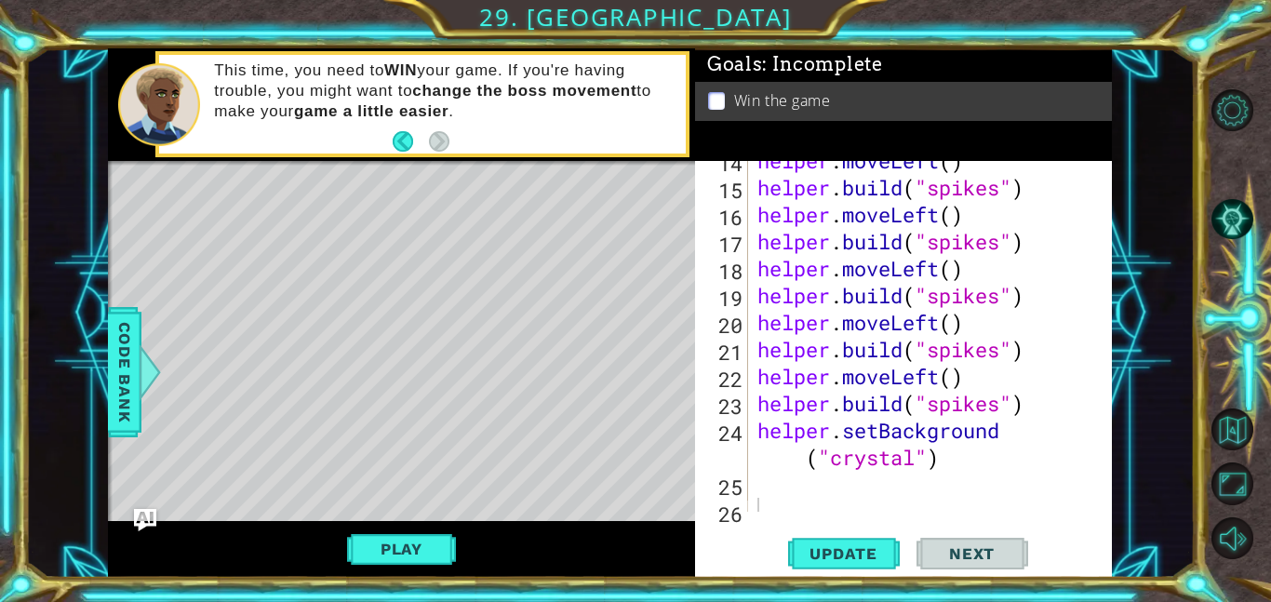
click at [954, 484] on div "helper . moveLeft ( ) helper . build ( "spikes" ) helper . moveLeft ( ) helper …" at bounding box center [936, 349] width 364 height 405
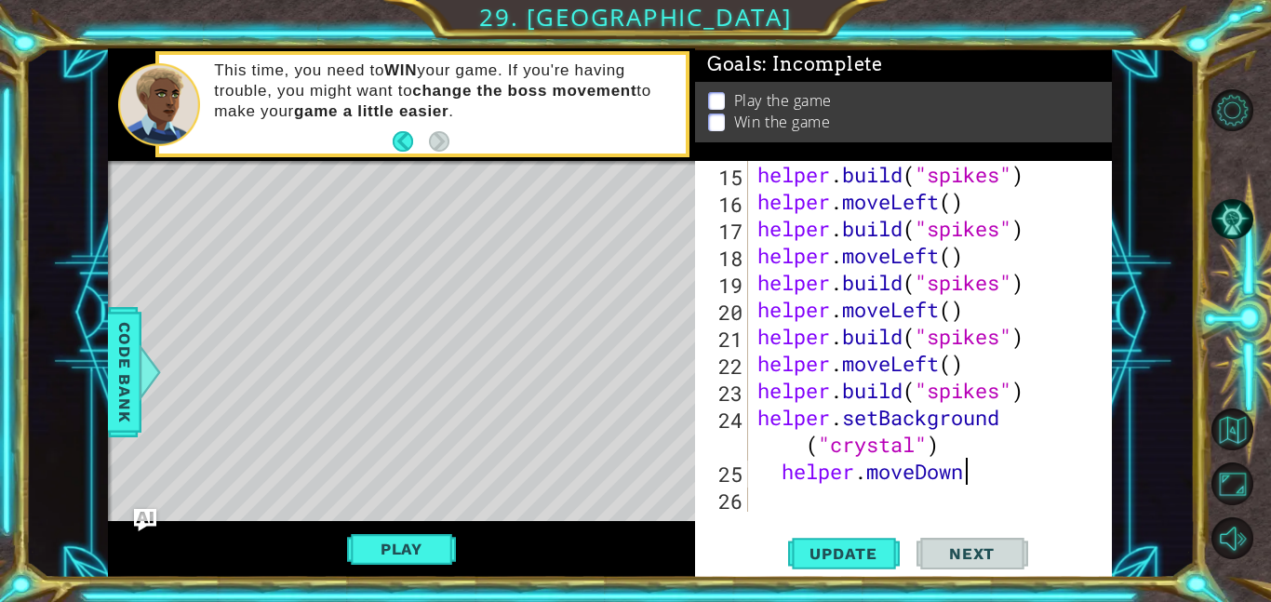
scroll to position [0, 8]
type textarea "helper.moveDown()"
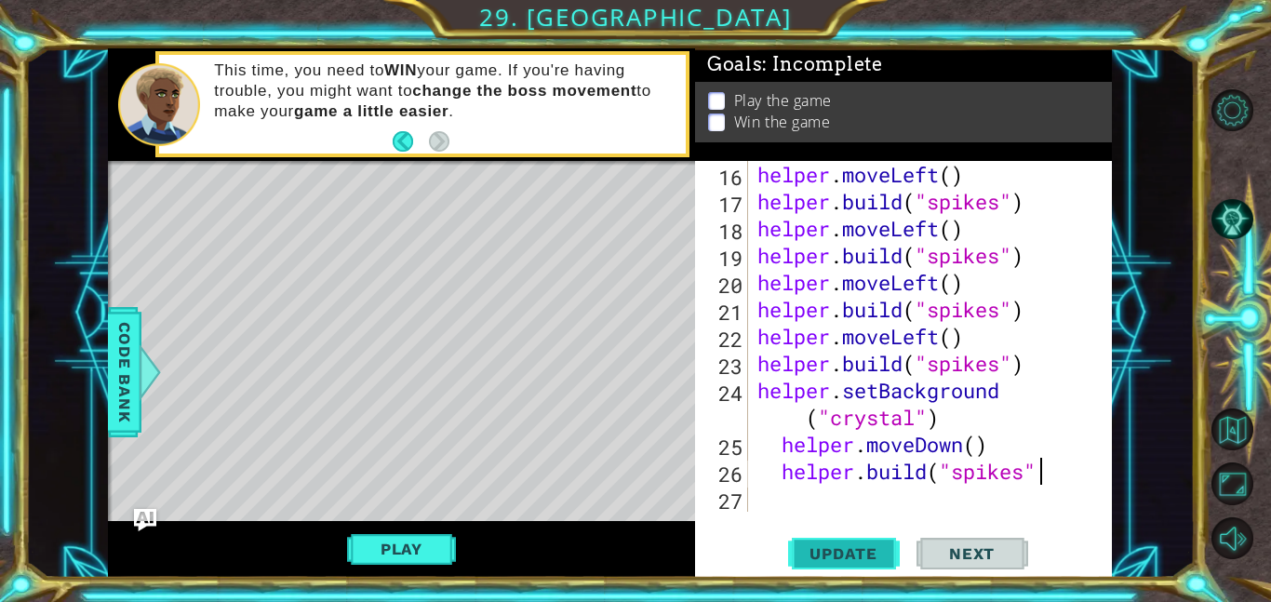
scroll to position [0, 12]
click at [837, 557] on span "Update" at bounding box center [843, 553] width 105 height 19
click at [837, 555] on span "Update" at bounding box center [843, 553] width 105 height 19
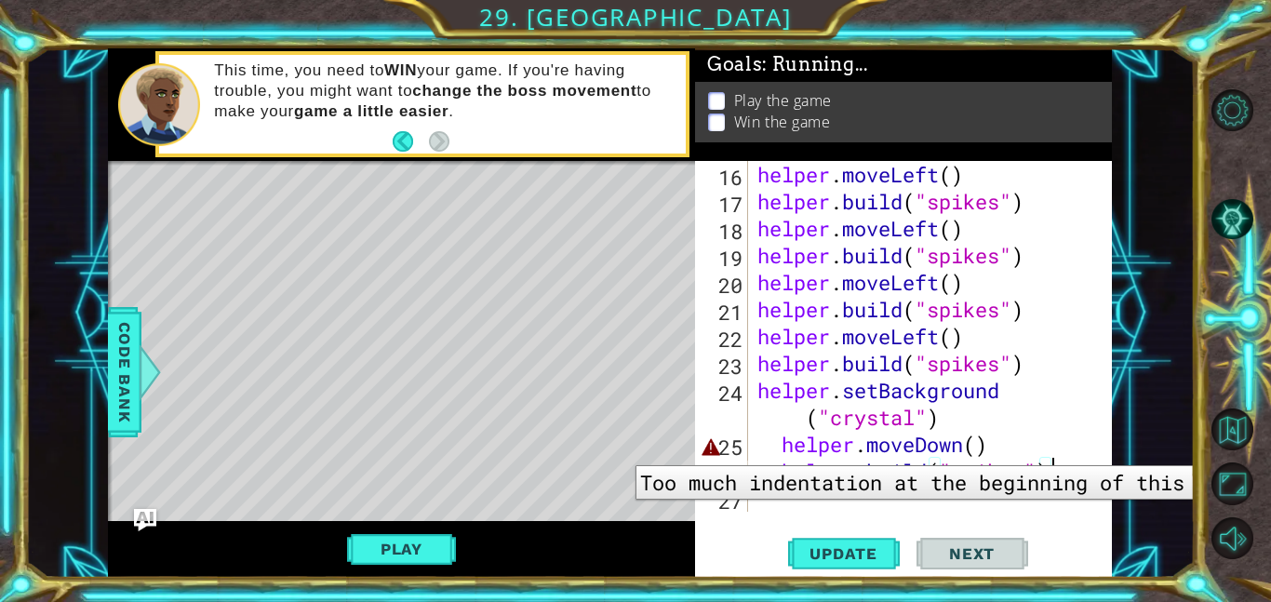
click at [710, 446] on div "25" at bounding box center [723, 447] width 49 height 27
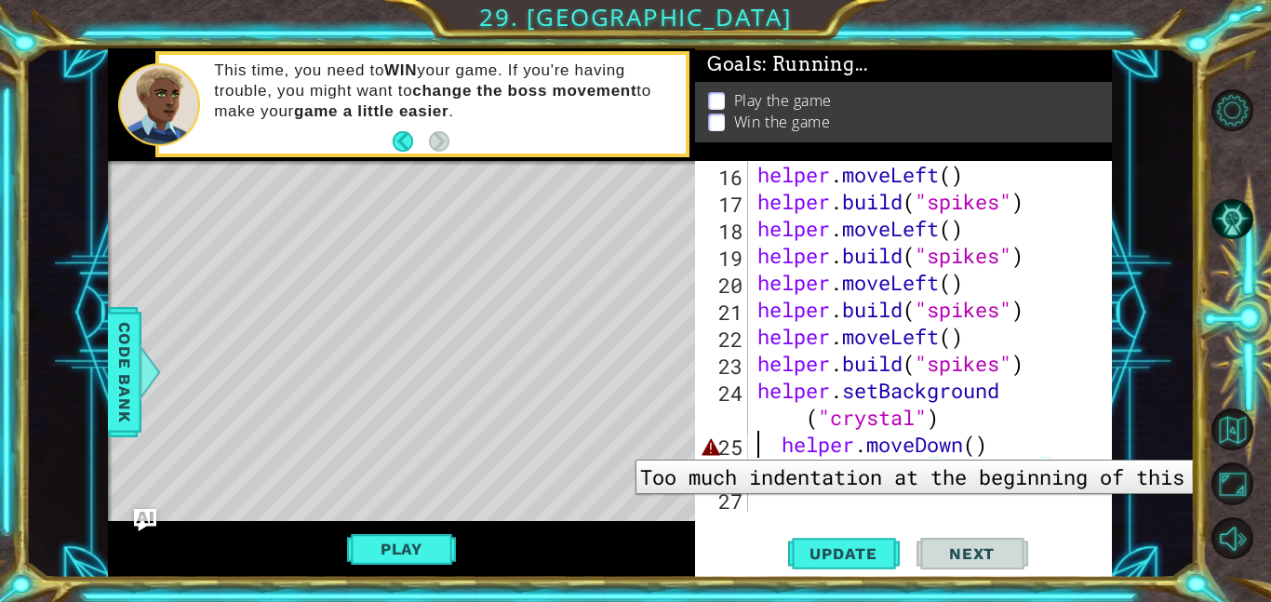
scroll to position [0, 9]
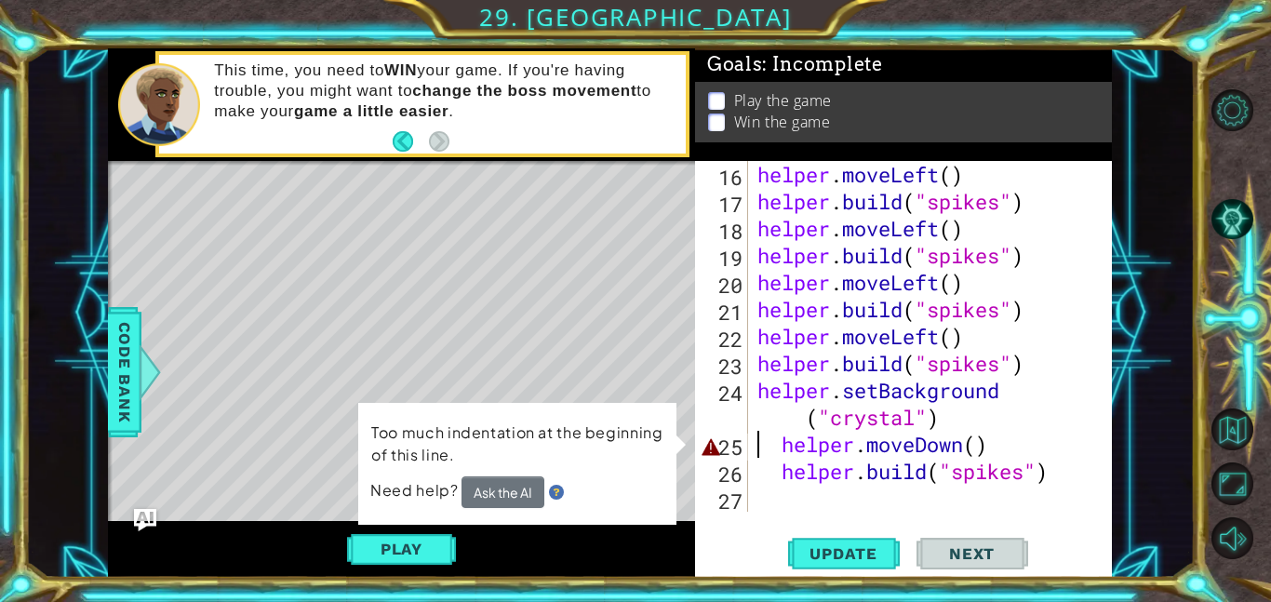
click at [775, 447] on div "helper . moveLeft ( ) helper . build ( "spikes" ) helper . moveLeft ( ) helper …" at bounding box center [936, 363] width 364 height 405
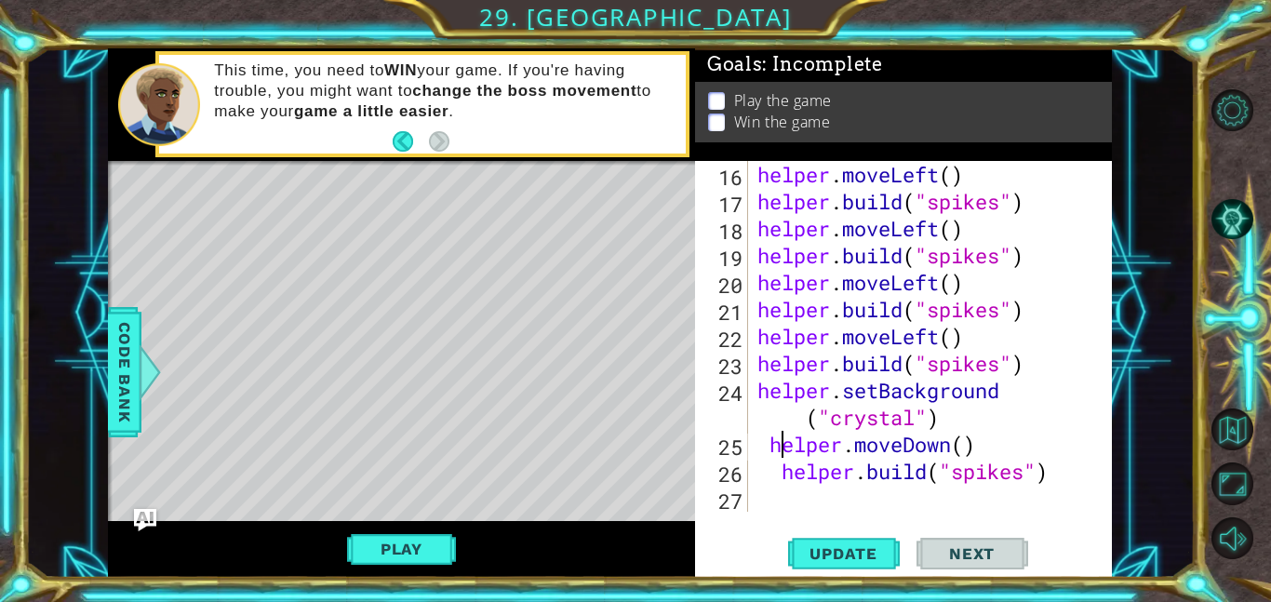
click at [782, 449] on div "helper . moveLeft ( ) helper . build ( "spikes" ) helper . moveLeft ( ) helper …" at bounding box center [936, 363] width 364 height 405
click at [767, 447] on div "helper . moveLeft ( ) helper . build ( "spikes" ) helper . moveLeft ( ) helper …" at bounding box center [936, 363] width 364 height 405
click at [785, 476] on div "helper . moveLeft ( ) helper . build ( "spikes" ) helper . moveLeft ( ) helper …" at bounding box center [936, 363] width 364 height 405
type textarea "[DOMAIN_NAME]("spikes")"
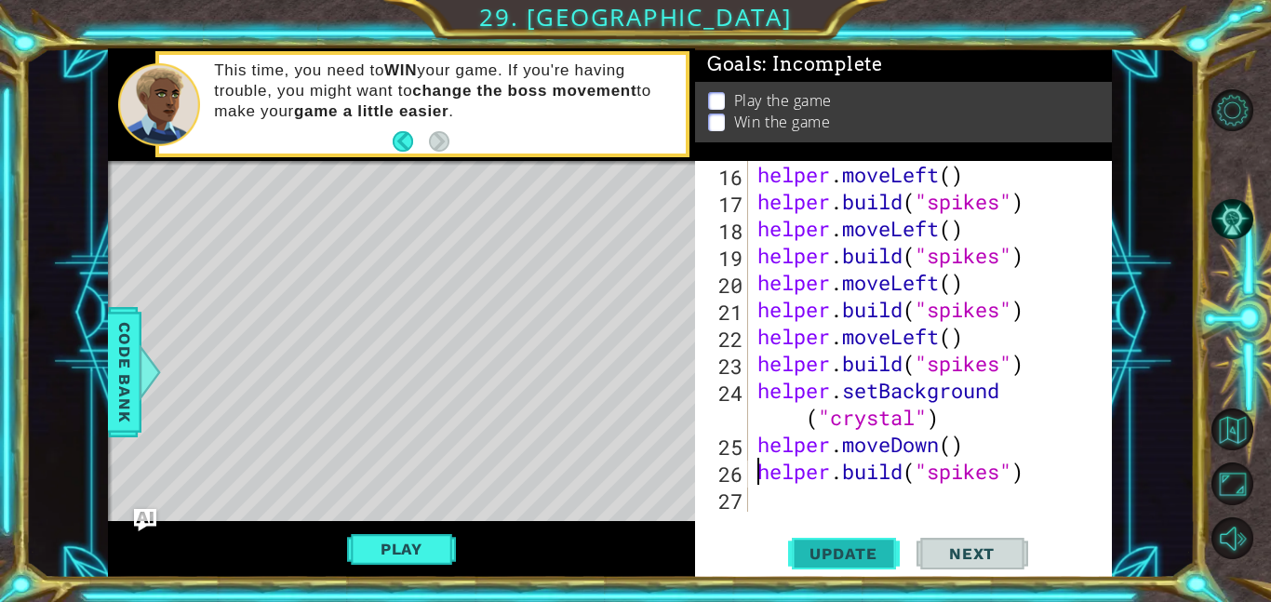
click at [827, 544] on span "Update" at bounding box center [843, 553] width 105 height 19
click at [1041, 476] on div "helper . moveLeft ( ) helper . build ( "spikes" ) helper . moveLeft ( ) helper …" at bounding box center [936, 363] width 364 height 405
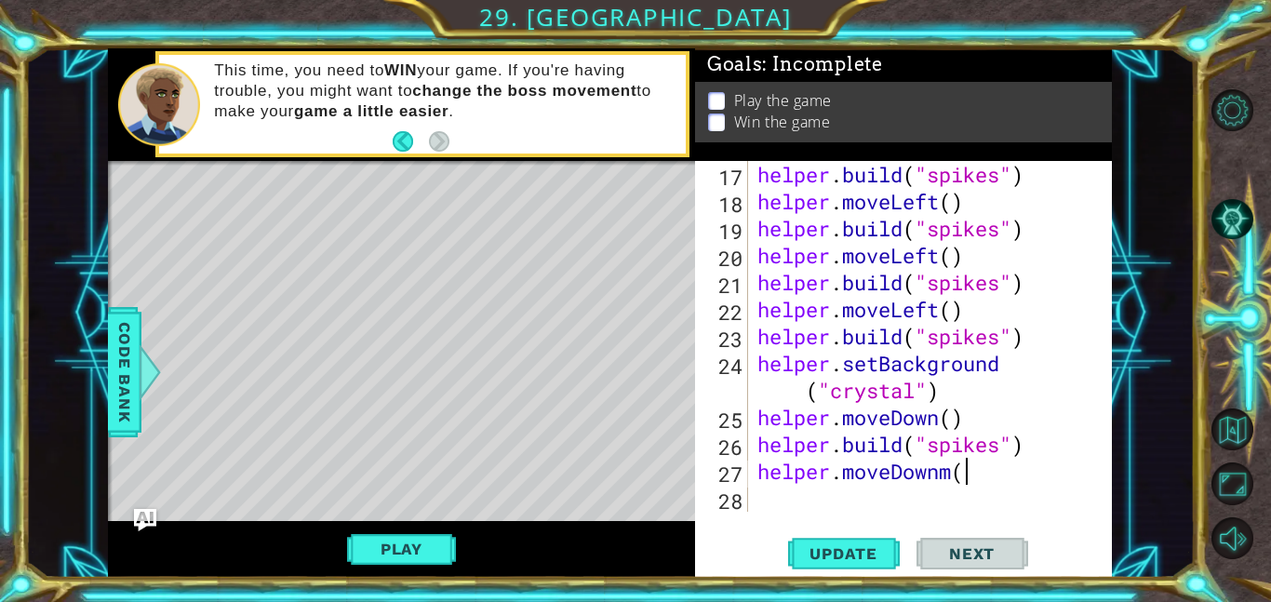
type textarea "helper.moveDownm()"
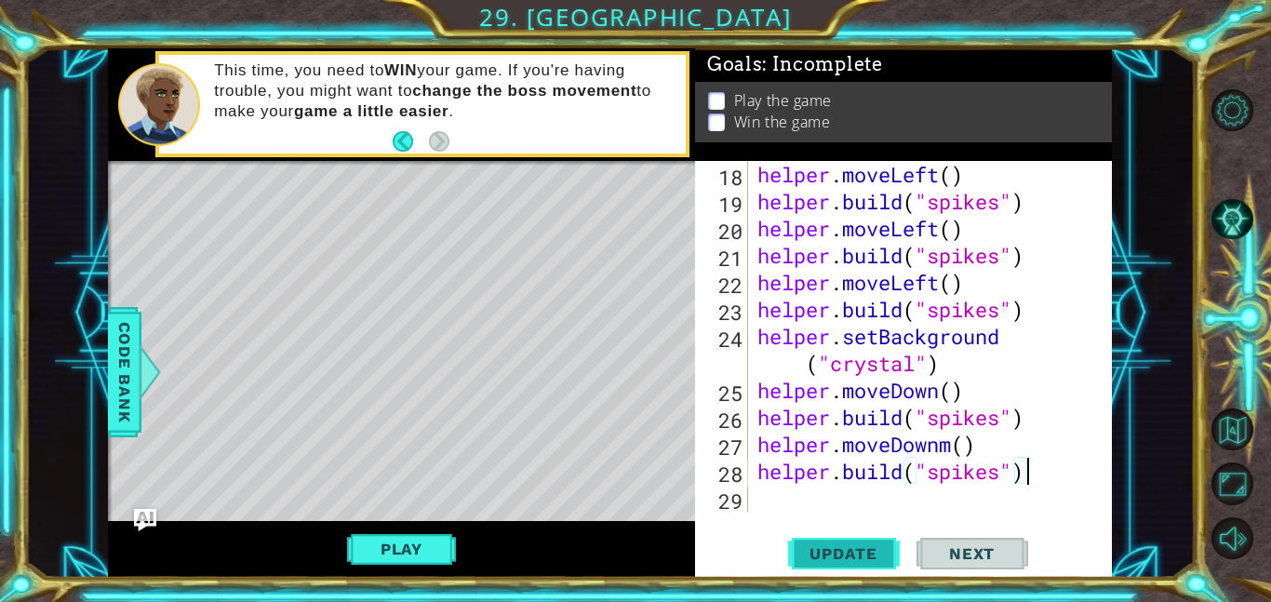
scroll to position [0, 11]
click at [852, 551] on span "Update" at bounding box center [843, 553] width 105 height 19
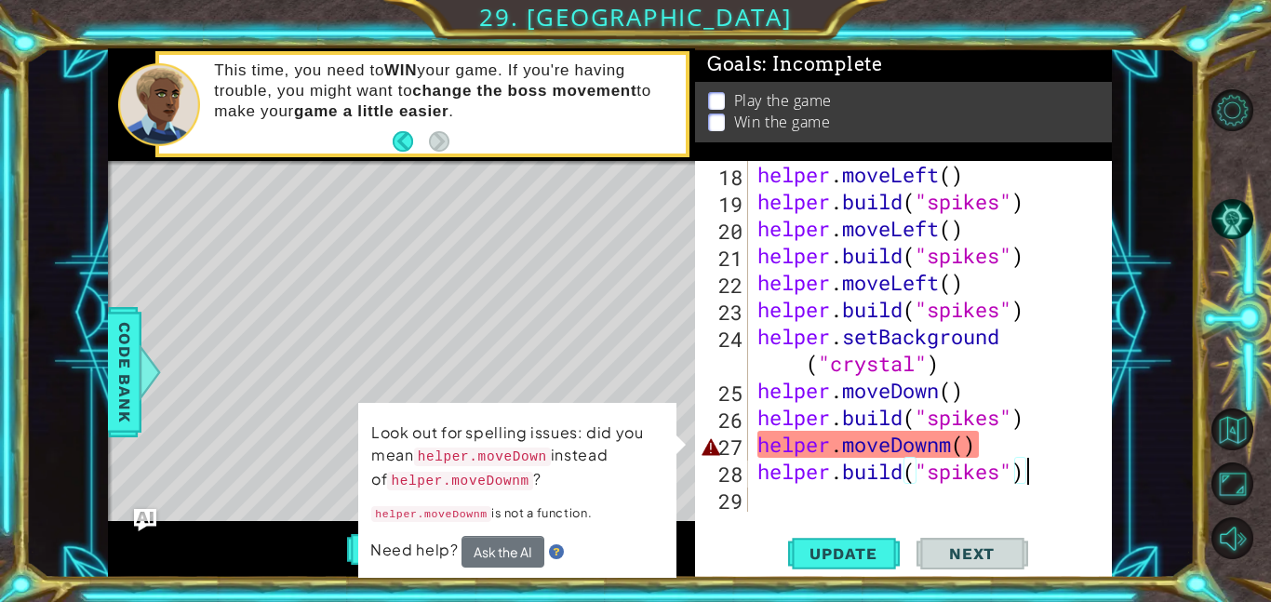
click at [945, 451] on div "helper . moveLeft ( ) helper . build ( "spikes" ) helper . moveLeft ( ) helper …" at bounding box center [936, 363] width 364 height 405
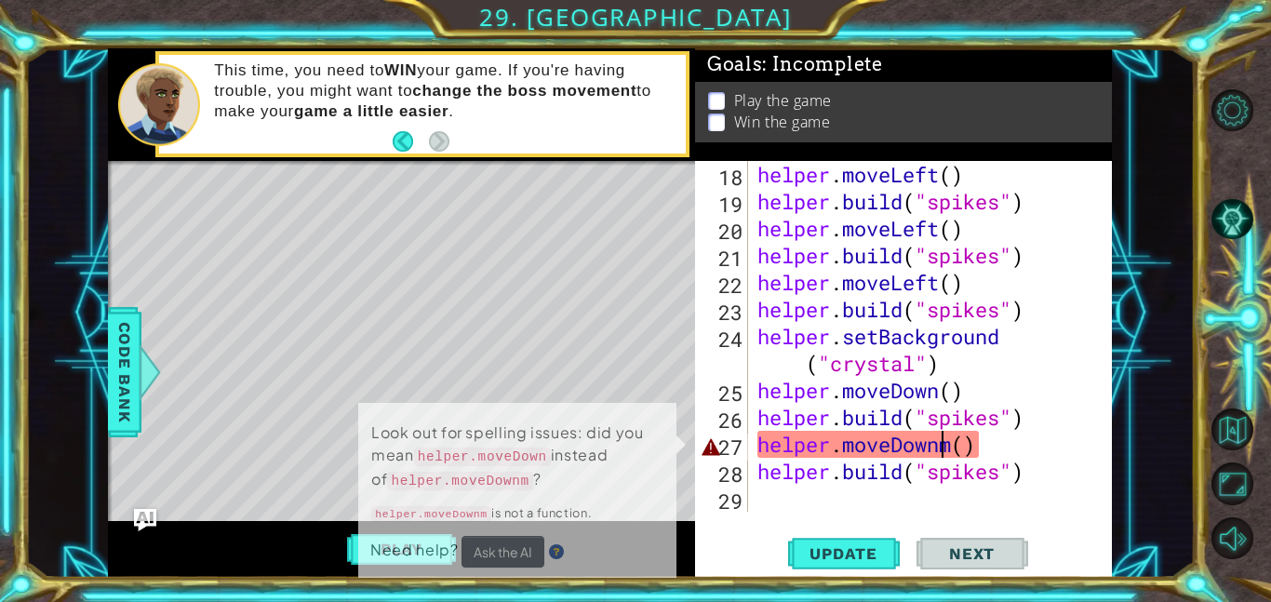
click at [948, 446] on div "helper . moveLeft ( ) helper . build ( "spikes" ) helper . moveLeft ( ) helper …" at bounding box center [936, 363] width 364 height 405
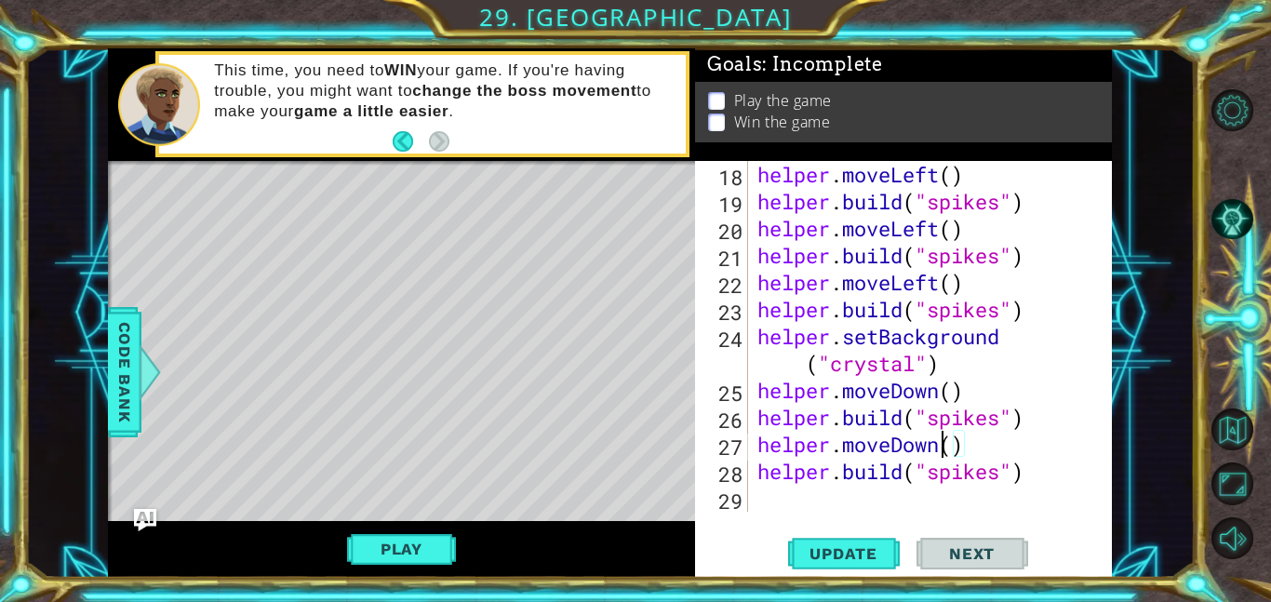
scroll to position [0, 8]
type textarea "helper.moveDown()"
click at [845, 547] on span "Update" at bounding box center [843, 553] width 105 height 19
click at [1080, 489] on div "helper . moveLeft ( ) helper . build ( "spikes" ) helper . moveLeft ( ) helper …" at bounding box center [936, 363] width 364 height 405
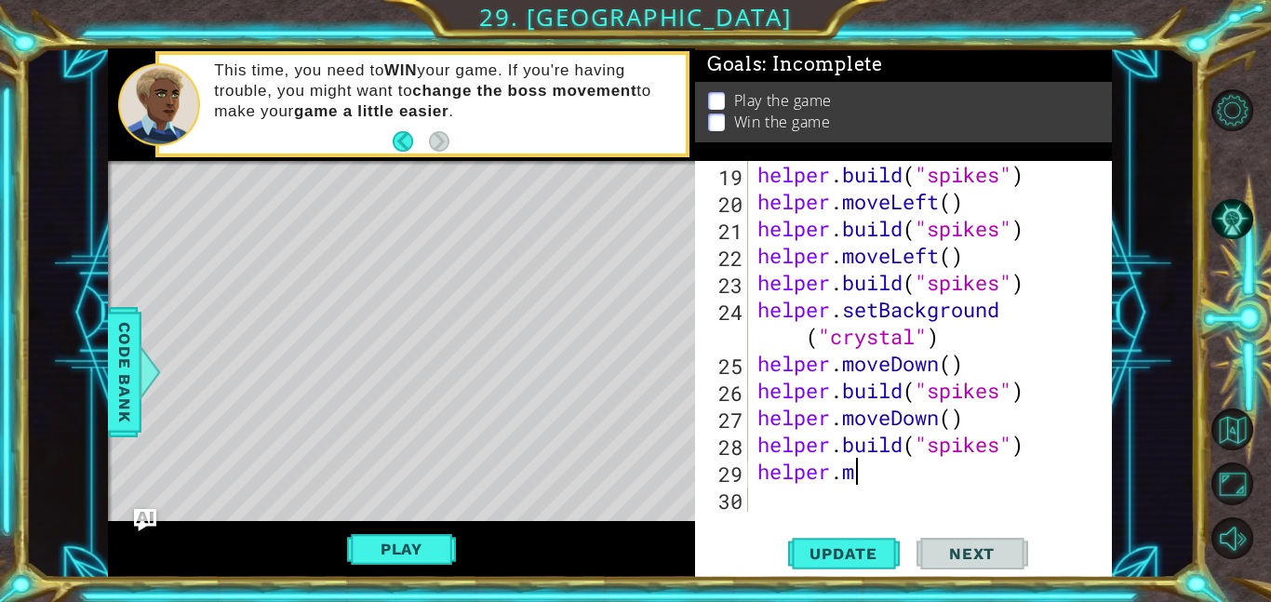
scroll to position [0, 5]
type textarea "helper.moveRight()"
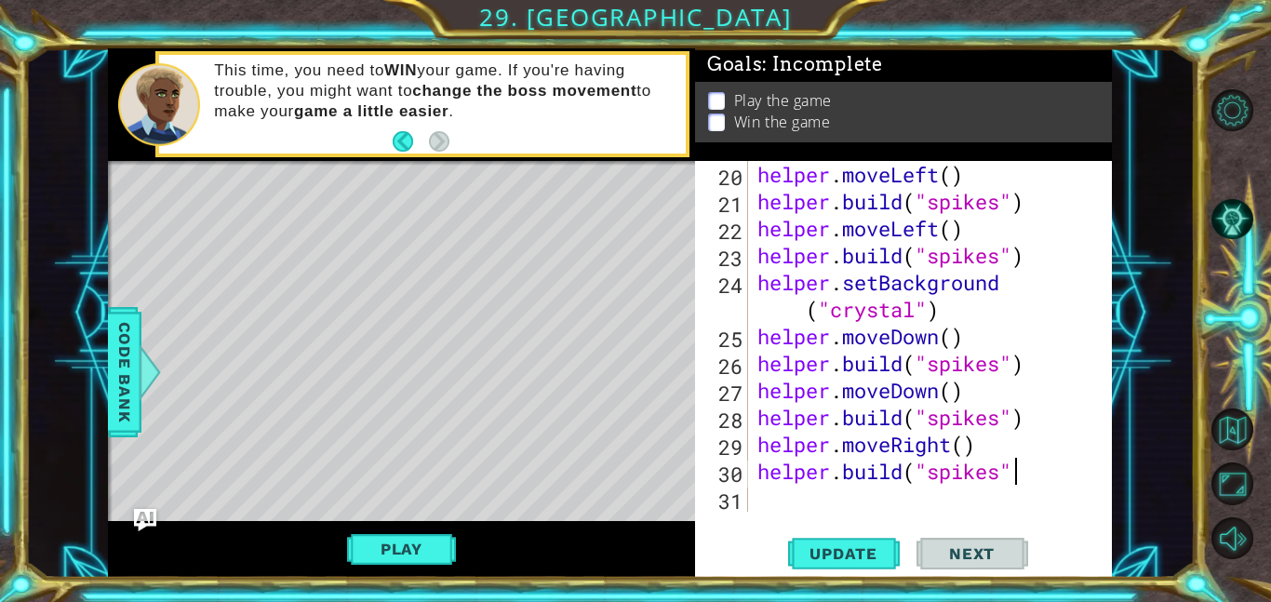
scroll to position [0, 11]
type textarea "[DOMAIN_NAME]("spikes")"
click at [885, 544] on span "Update" at bounding box center [843, 553] width 105 height 19
click at [408, 556] on button "Play" at bounding box center [401, 548] width 109 height 35
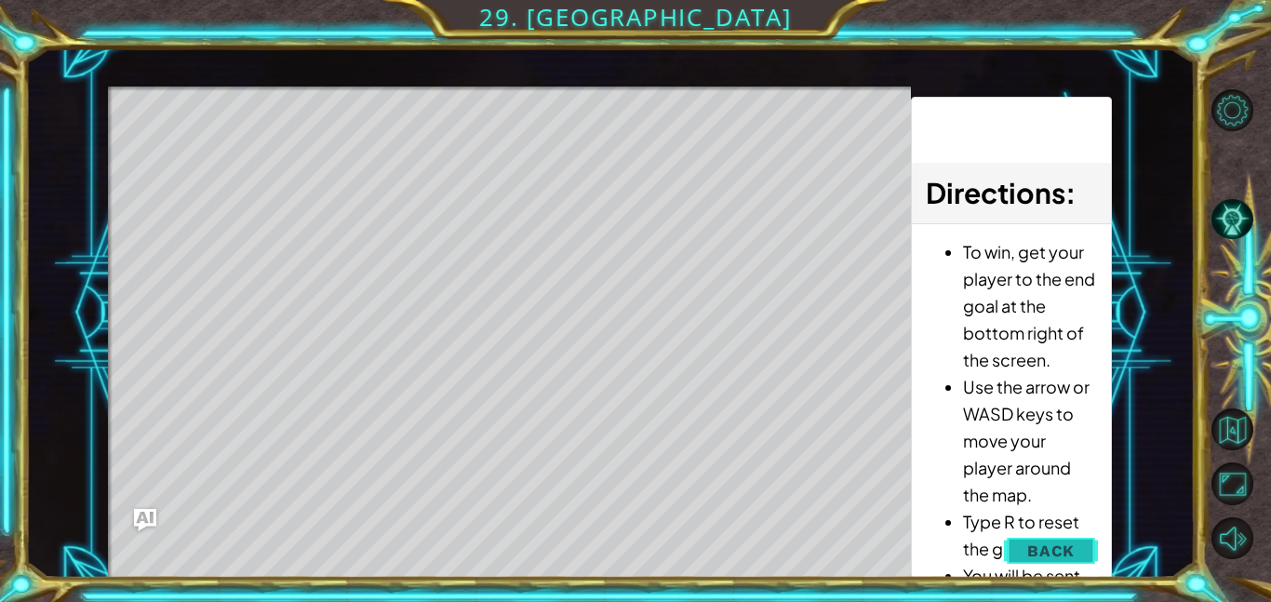
click at [1052, 535] on button "Back" at bounding box center [1051, 550] width 94 height 37
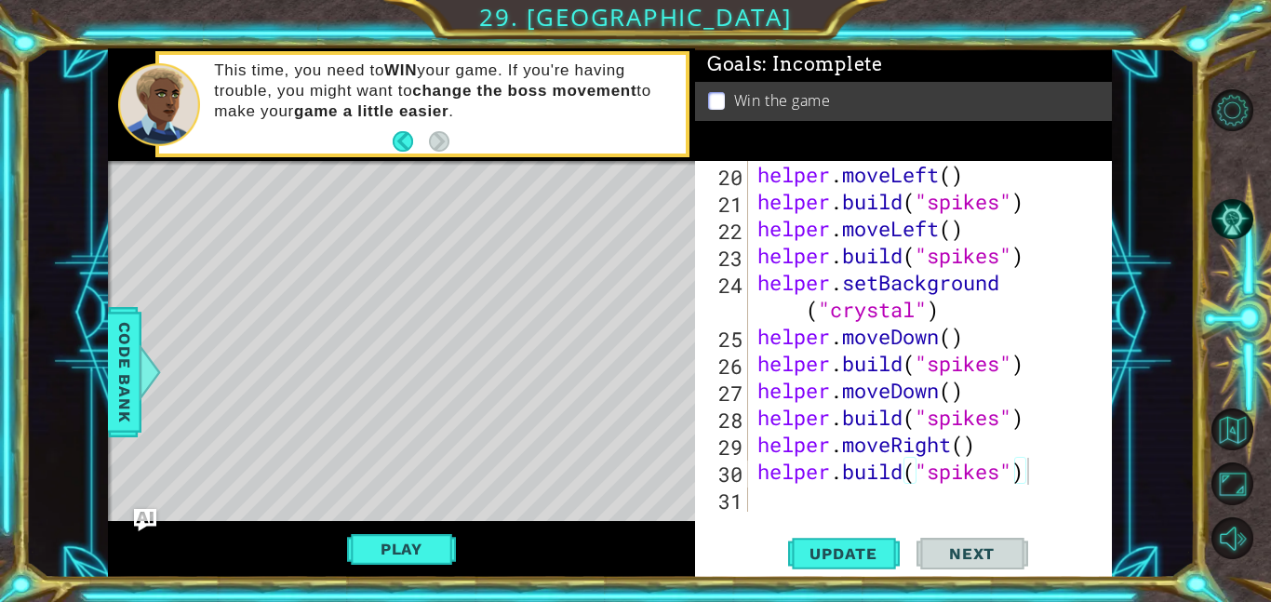
click at [1069, 483] on div "helper . moveLeft ( ) helper . build ( "spikes" ) helper . moveLeft ( ) helper …" at bounding box center [936, 363] width 364 height 405
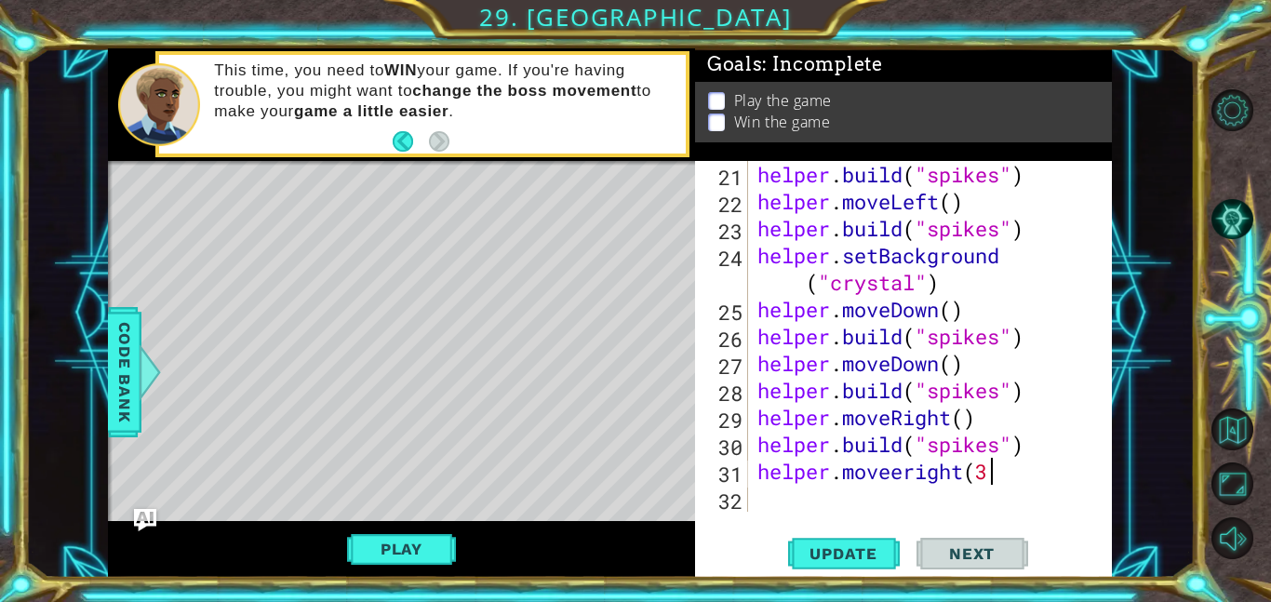
scroll to position [0, 10]
click at [865, 546] on span "Update" at bounding box center [843, 553] width 105 height 19
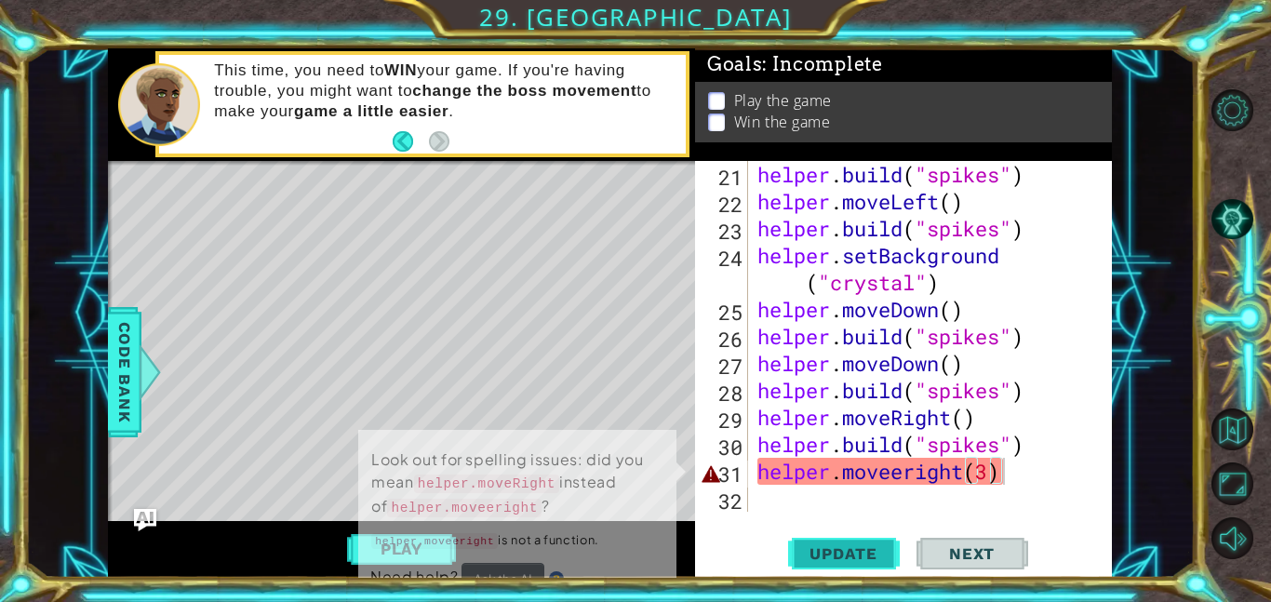
click at [870, 555] on span "Update" at bounding box center [843, 553] width 105 height 19
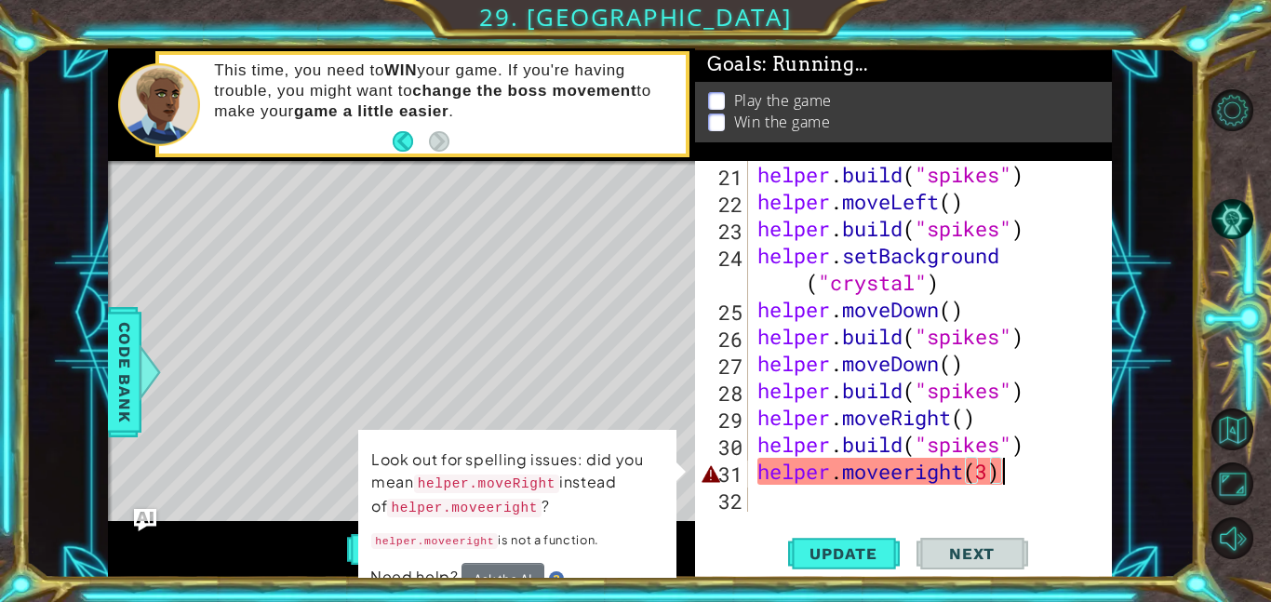
click at [891, 474] on div "helper . build ( "spikes" ) helper . moveLeft ( ) helper . build ( "spikes" ) h…" at bounding box center [936, 363] width 364 height 405
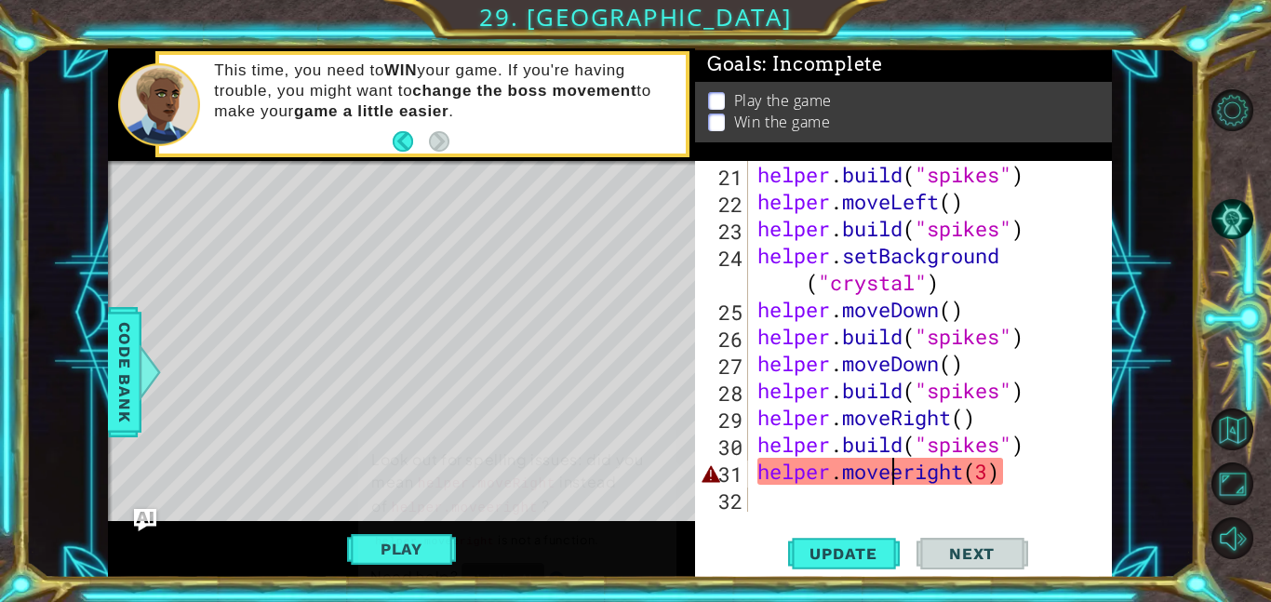
type textarea "helper.moveright(3)"
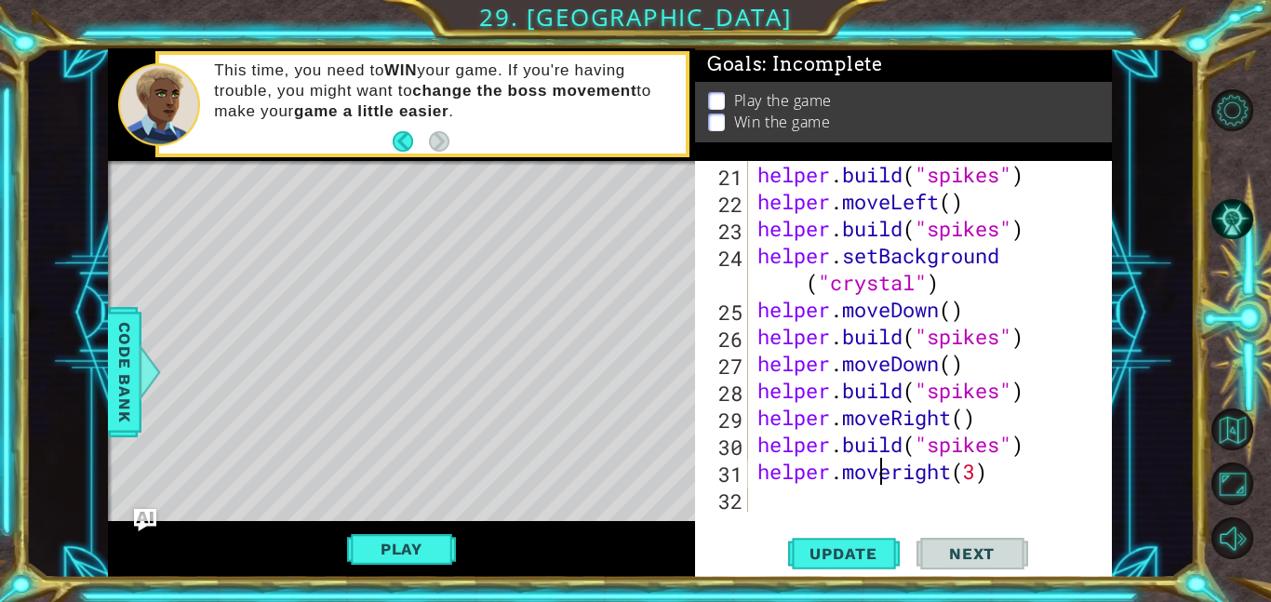
scroll to position [0, 9]
click at [839, 540] on button "Update" at bounding box center [844, 553] width 112 height 42
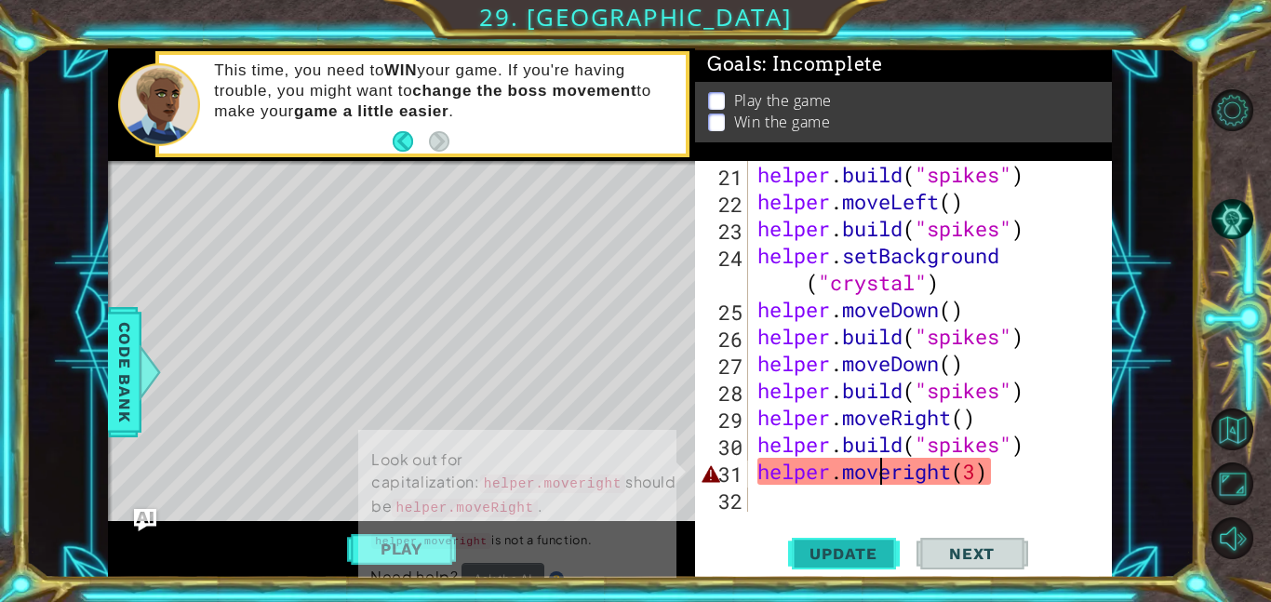
click at [839, 540] on button "Update" at bounding box center [844, 553] width 112 height 42
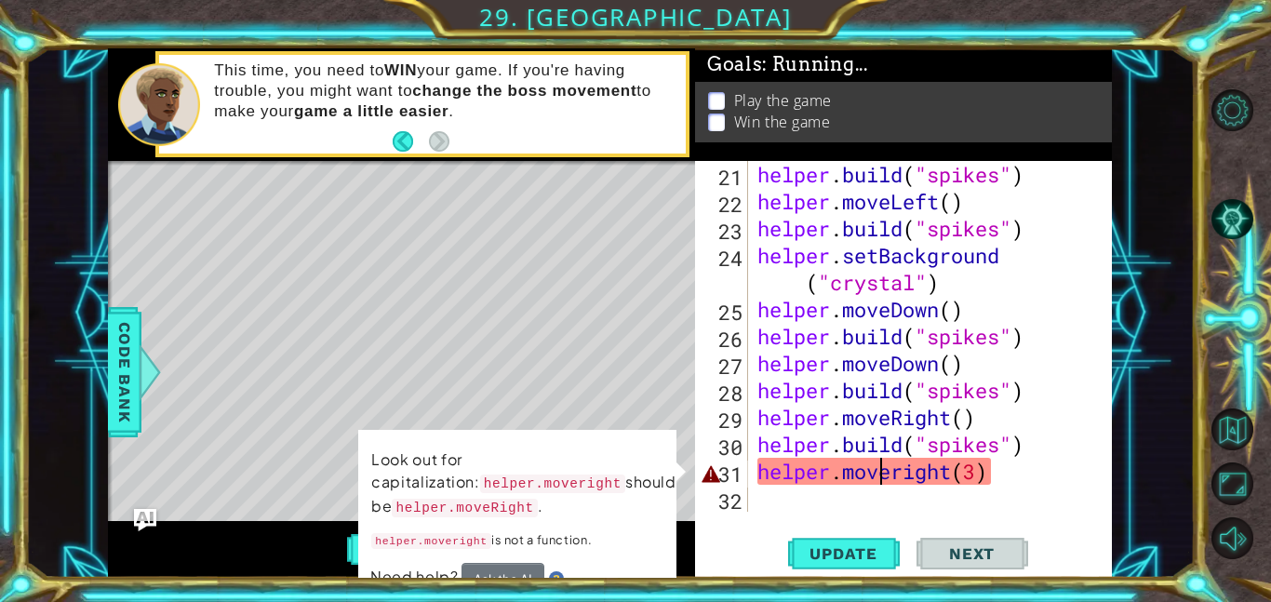
click at [890, 487] on div "helper . build ( "spikes" ) helper . moveLeft ( ) helper . build ( "spikes" ) h…" at bounding box center [936, 363] width 364 height 405
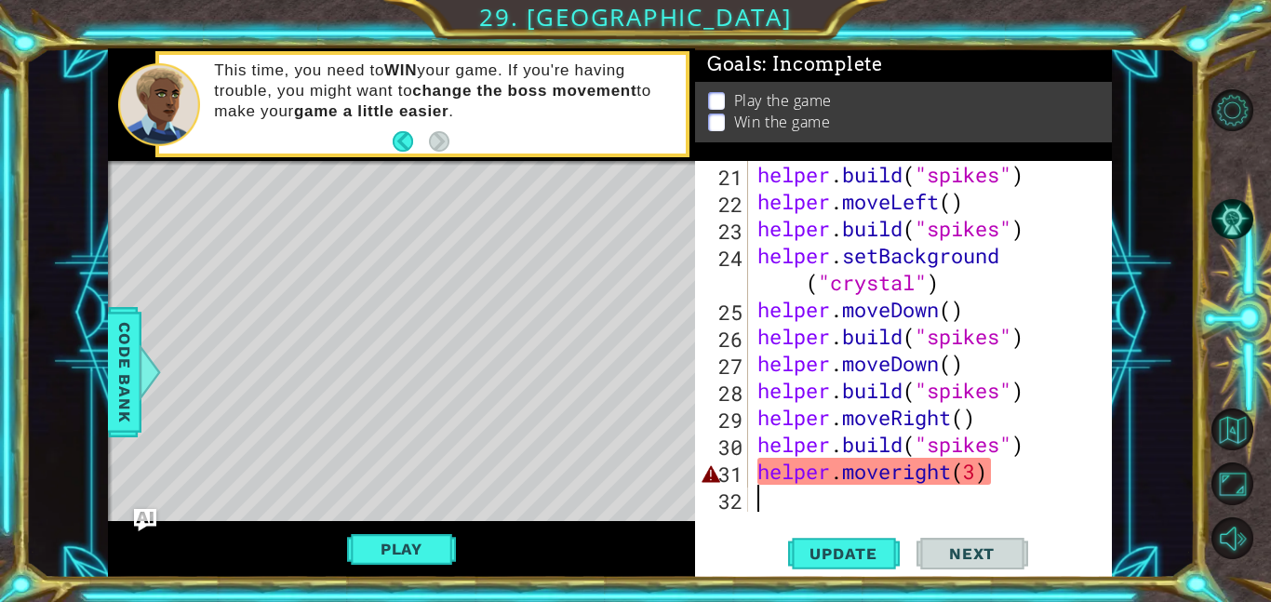
scroll to position [0, 0]
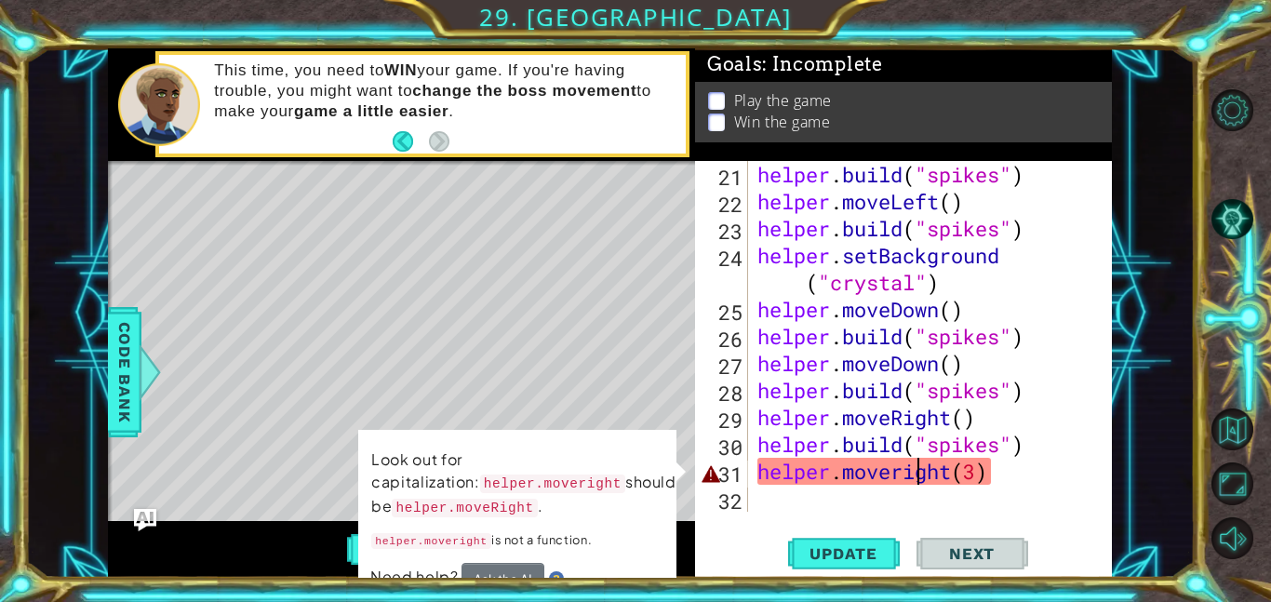
click at [915, 483] on div "helper . build ( "spikes" ) helper . moveLeft ( ) helper . build ( "spikes" ) h…" at bounding box center [936, 363] width 364 height 405
click at [905, 477] on div "helper . build ( "spikes" ) helper . moveLeft ( ) helper . build ( "spikes" ) h…" at bounding box center [936, 363] width 364 height 405
click at [898, 481] on div "helper . build ( "spikes" ) helper . moveLeft ( ) helper . build ( "spikes" ) h…" at bounding box center [936, 363] width 364 height 405
click at [905, 484] on div "helper . build ( "spikes" ) helper . moveLeft ( ) helper . build ( "spikes" ) h…" at bounding box center [936, 363] width 364 height 405
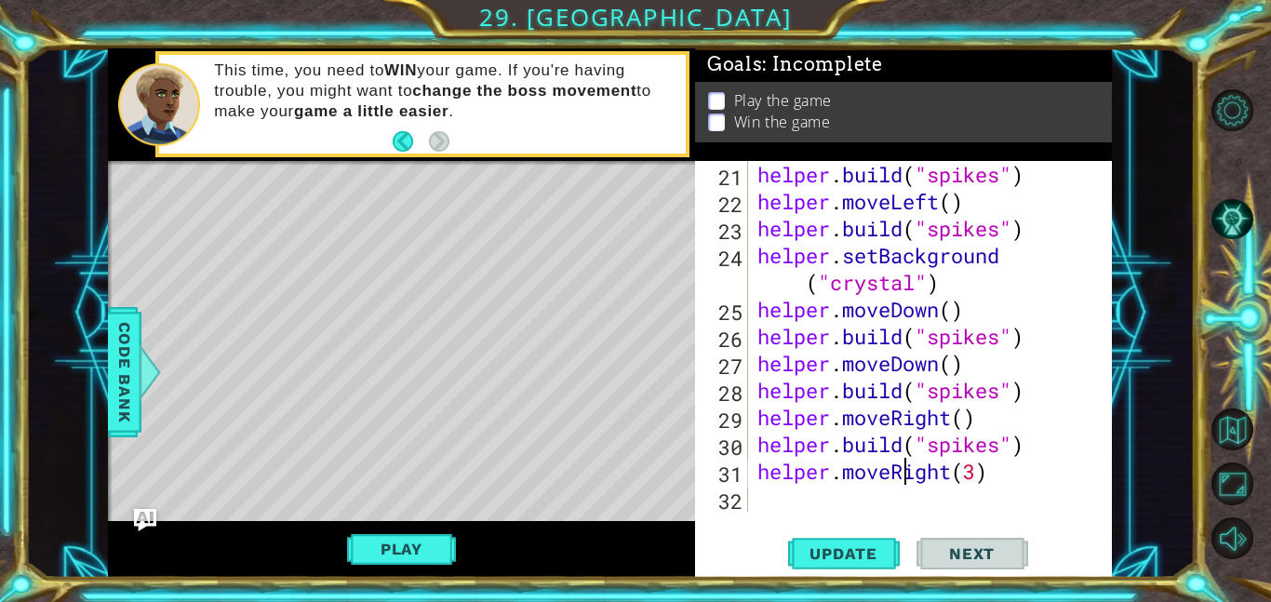
scroll to position [0, 7]
click at [852, 555] on span "Update" at bounding box center [843, 553] width 105 height 19
click at [858, 561] on span "Update" at bounding box center [843, 553] width 105 height 19
click at [849, 548] on span "Update" at bounding box center [843, 553] width 105 height 19
click at [1026, 446] on div "helper . build ( "spikes" ) helper . moveLeft ( ) helper . build ( "spikes" ) h…" at bounding box center [936, 363] width 364 height 405
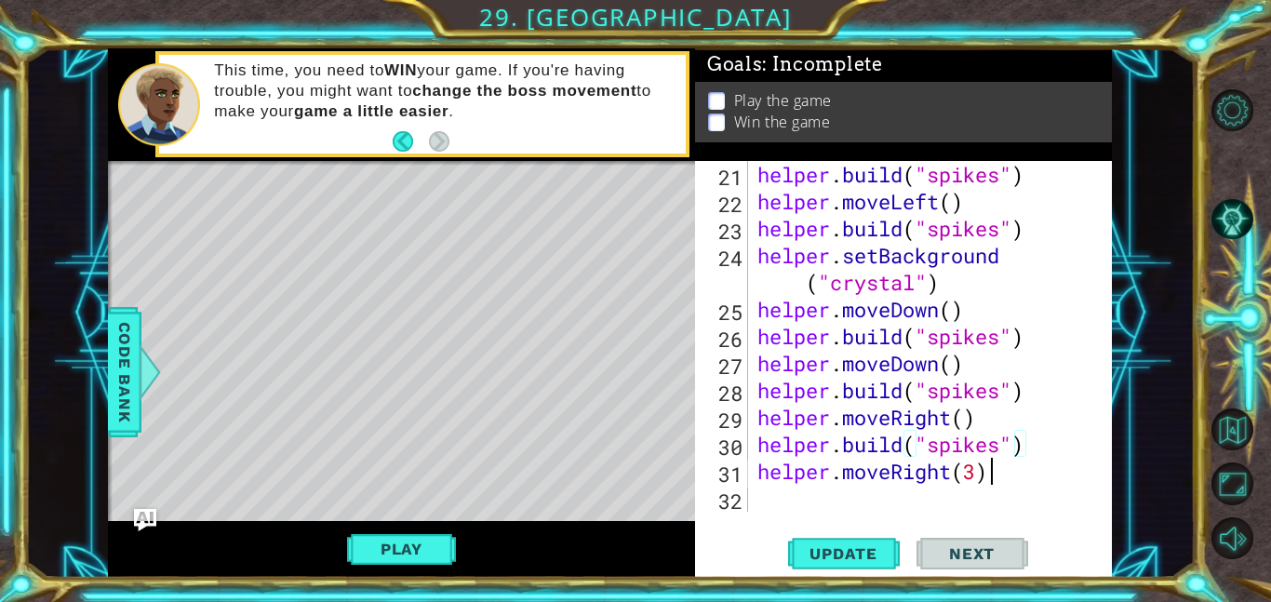
click at [995, 473] on div "helper . build ( "spikes" ) helper . moveLeft ( ) helper . build ( "spikes" ) h…" at bounding box center [936, 363] width 364 height 405
type textarea "helper.moveRight(3)"
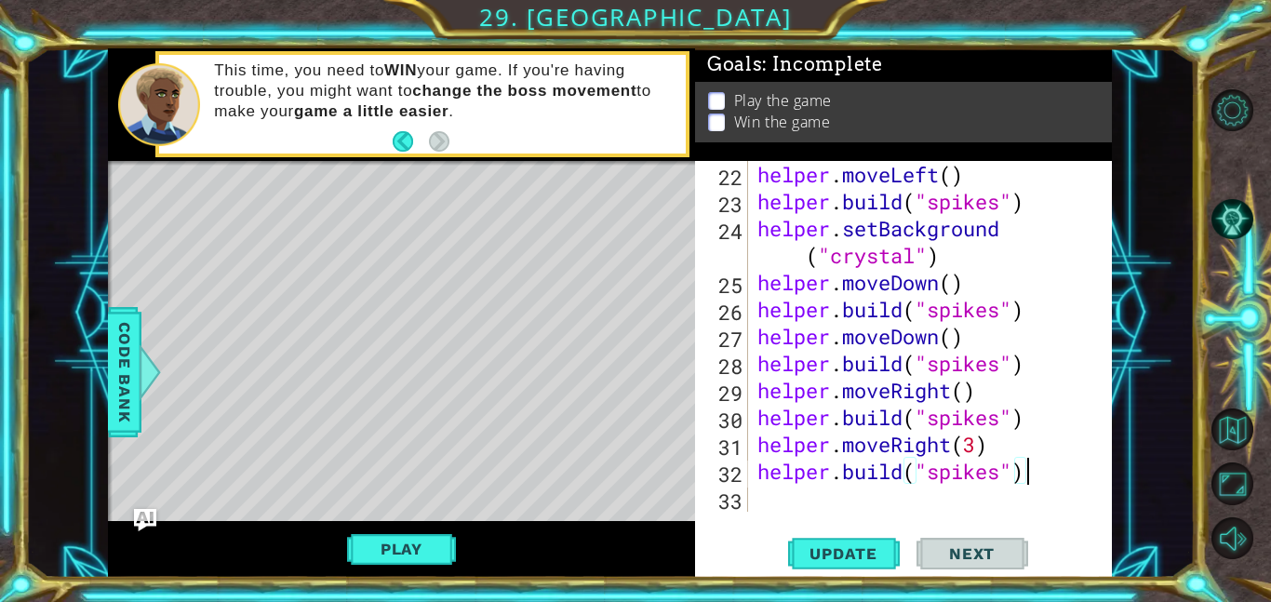
scroll to position [0, 11]
type textarea "[DOMAIN_NAME]("spikes")"
click at [867, 556] on span "Update" at bounding box center [843, 553] width 105 height 19
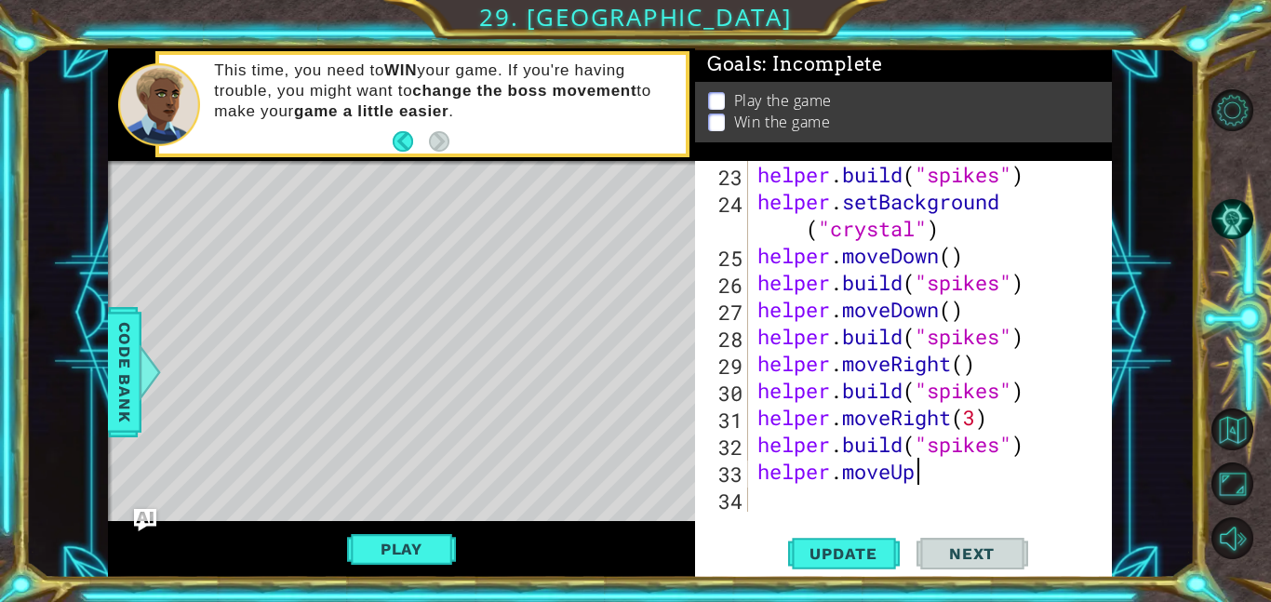
scroll to position [0, 7]
type textarea "helper.moveUp()"
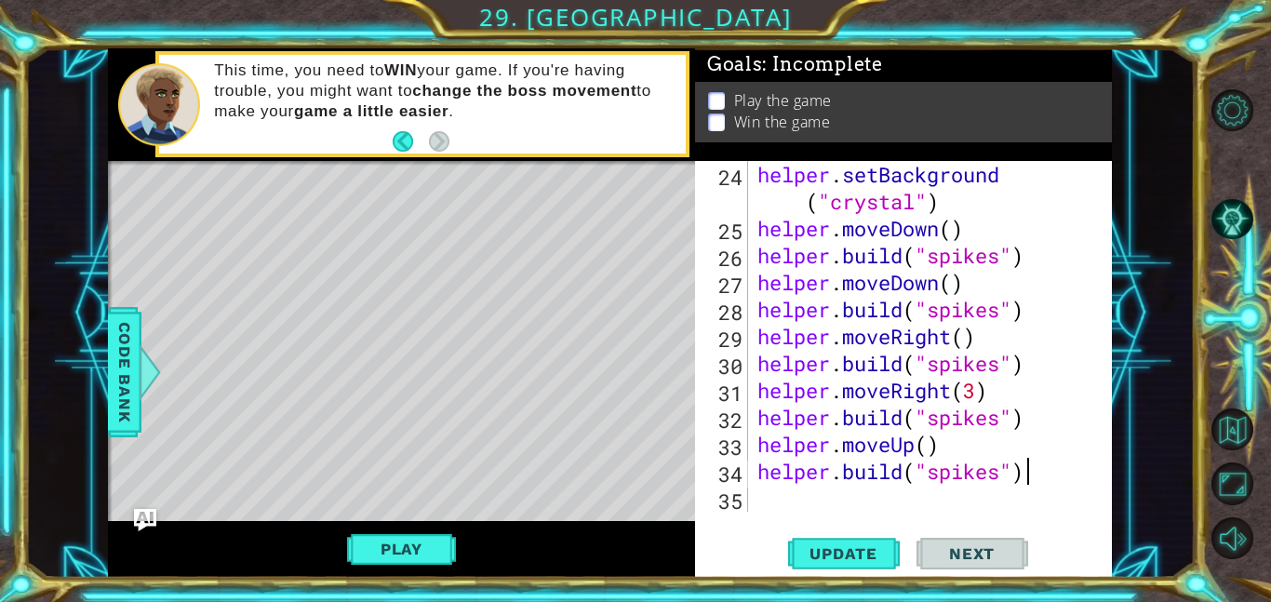
scroll to position [0, 11]
type textarea "[DOMAIN_NAME]("spikes")"
click at [848, 542] on button "Update" at bounding box center [844, 553] width 112 height 42
click at [441, 544] on button "Play" at bounding box center [401, 548] width 109 height 35
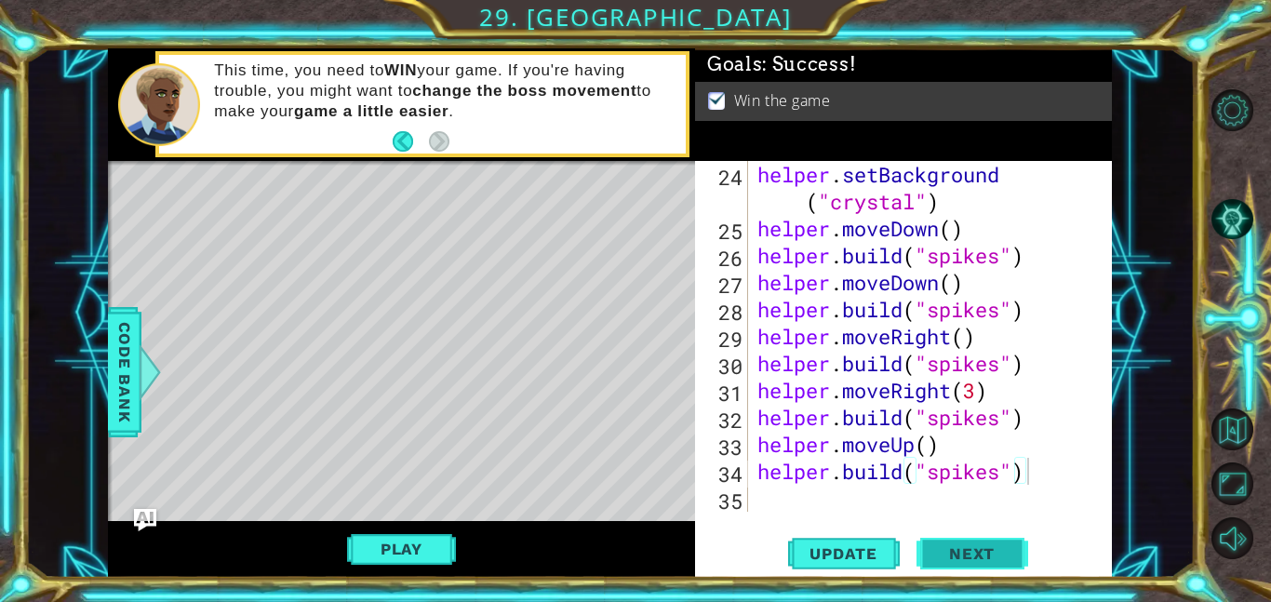
click at [980, 563] on span "Next" at bounding box center [972, 553] width 83 height 19
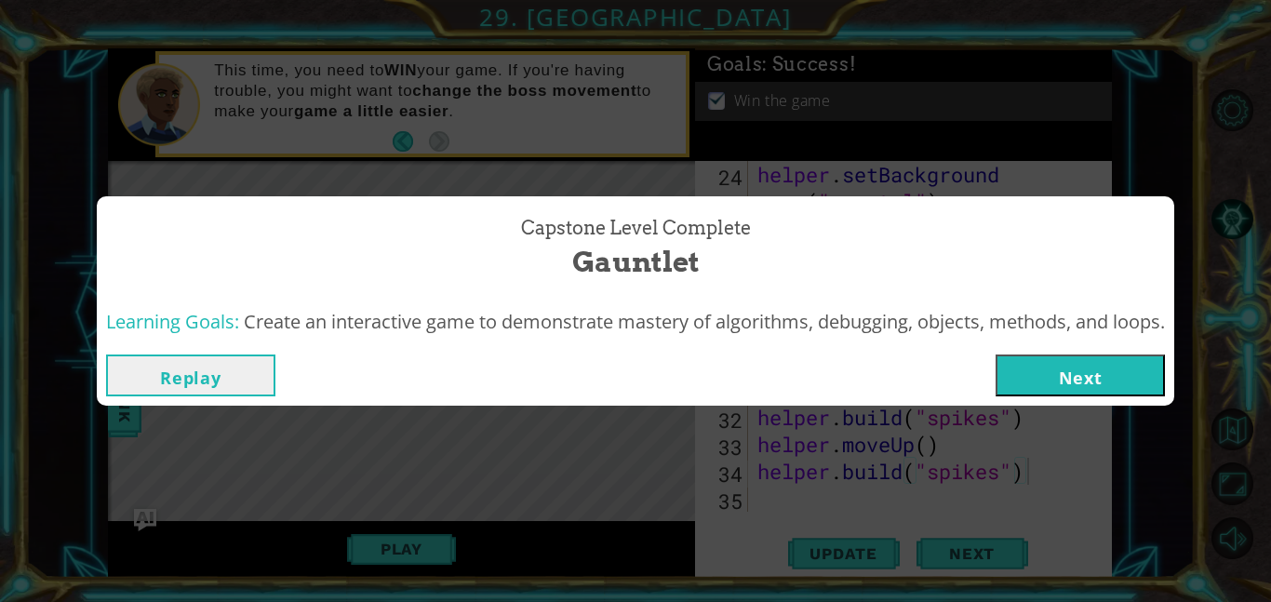
click at [1061, 376] on button "Next" at bounding box center [1080, 376] width 169 height 42
click at [1058, 385] on body "1 ההההההההההההההההההההההההההההההההההההההההההההההההההההההההההההההההההההההההההההה…" at bounding box center [635, 301] width 1271 height 602
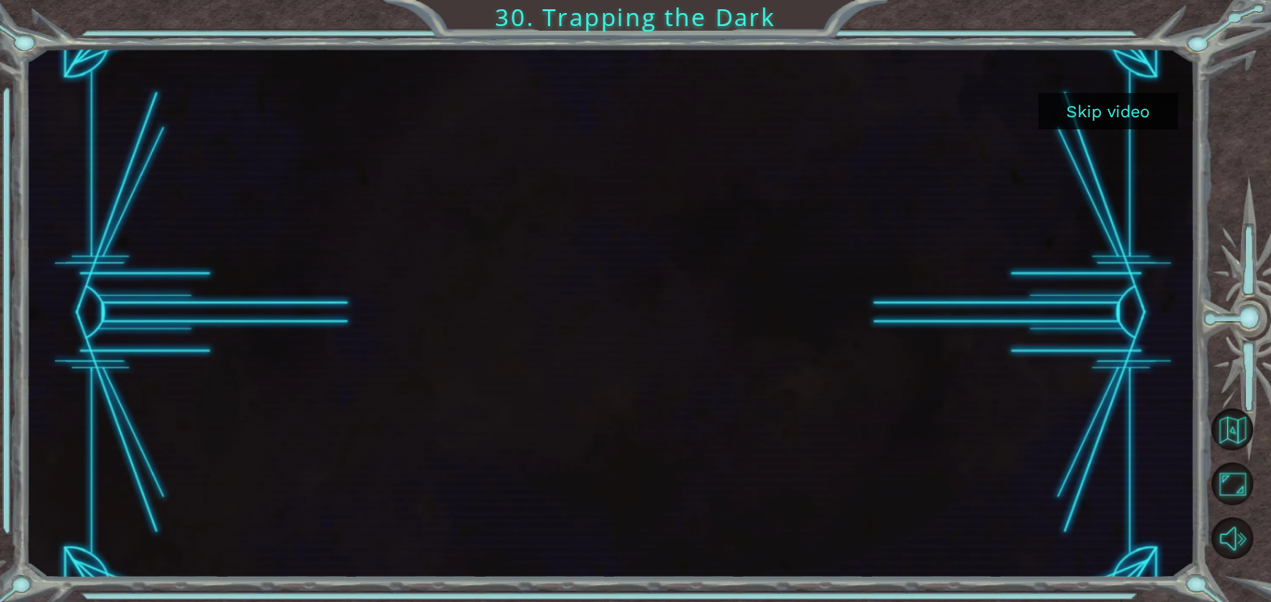
click at [1097, 108] on button "Skip video" at bounding box center [1109, 111] width 140 height 36
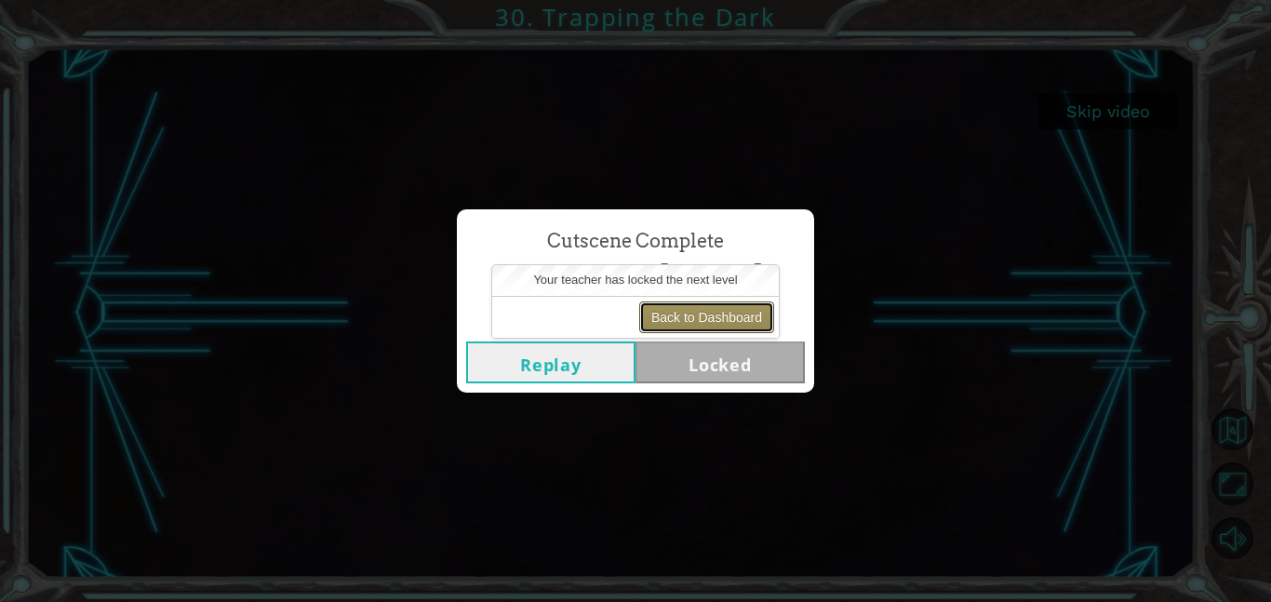
click at [691, 315] on button "Back to Dashboard" at bounding box center [706, 318] width 135 height 32
